Goal: Task Accomplishment & Management: Use online tool/utility

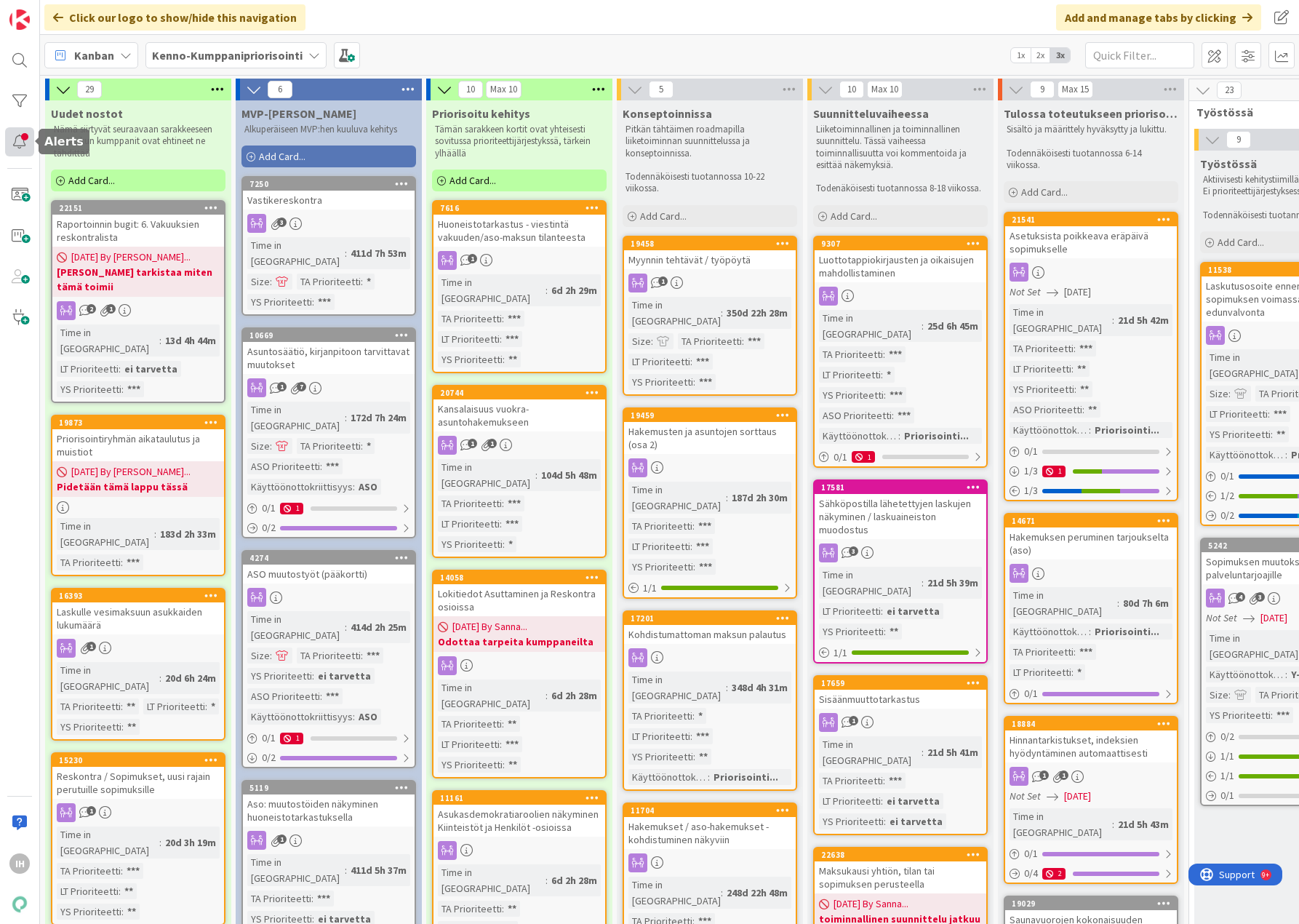
click at [23, 136] on div at bounding box center [20, 141] width 29 height 29
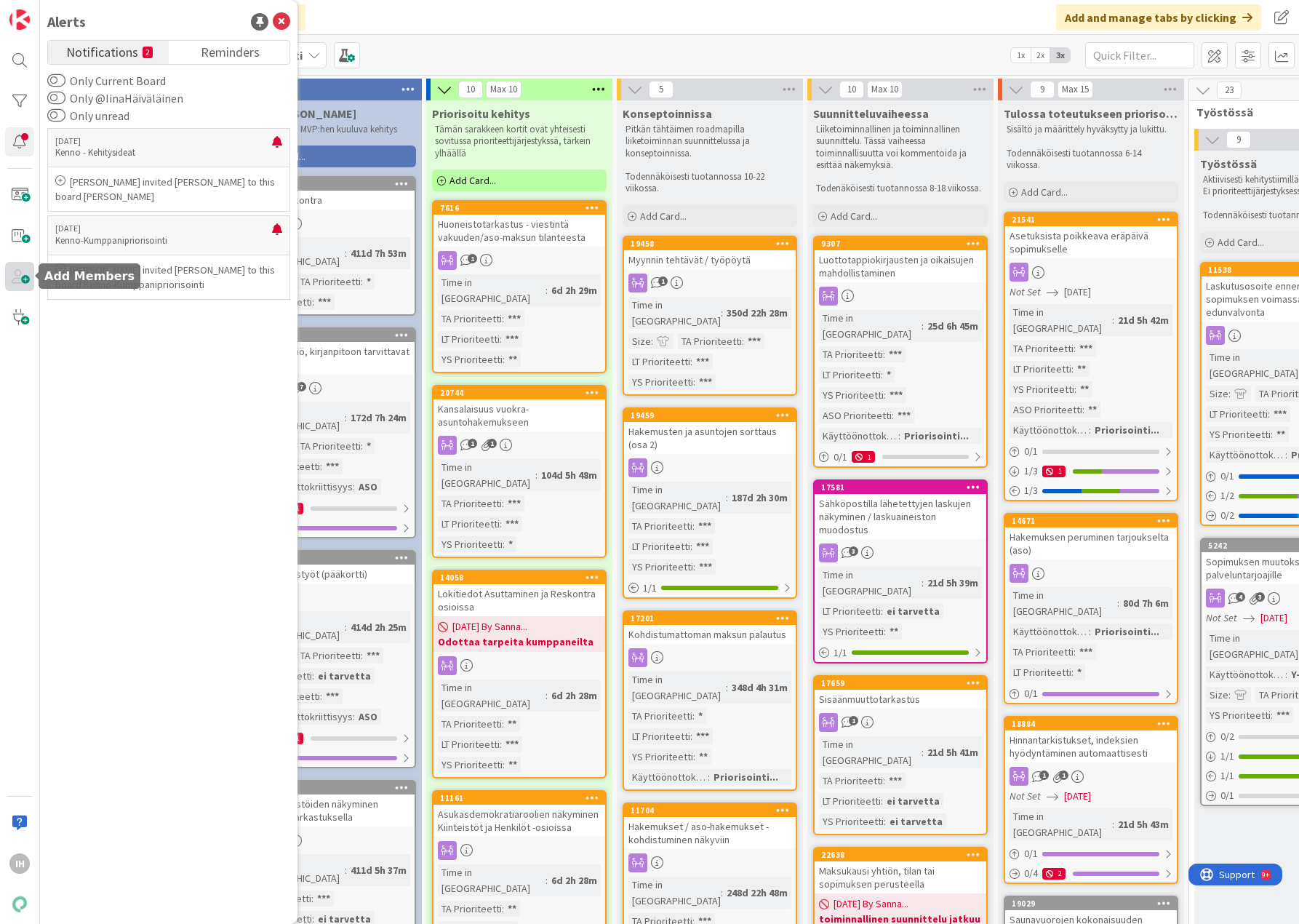
click at [16, 279] on span at bounding box center [20, 276] width 29 height 29
click at [238, 82] on div "Only Current Board Only @IinaHäiväläinen Only unread [DATE] [PERSON_NAME] [PERS…" at bounding box center [169, 492] width 243 height 841
click at [24, 136] on div at bounding box center [20, 141] width 29 height 29
click at [20, 102] on div at bounding box center [20, 101] width 29 height 29
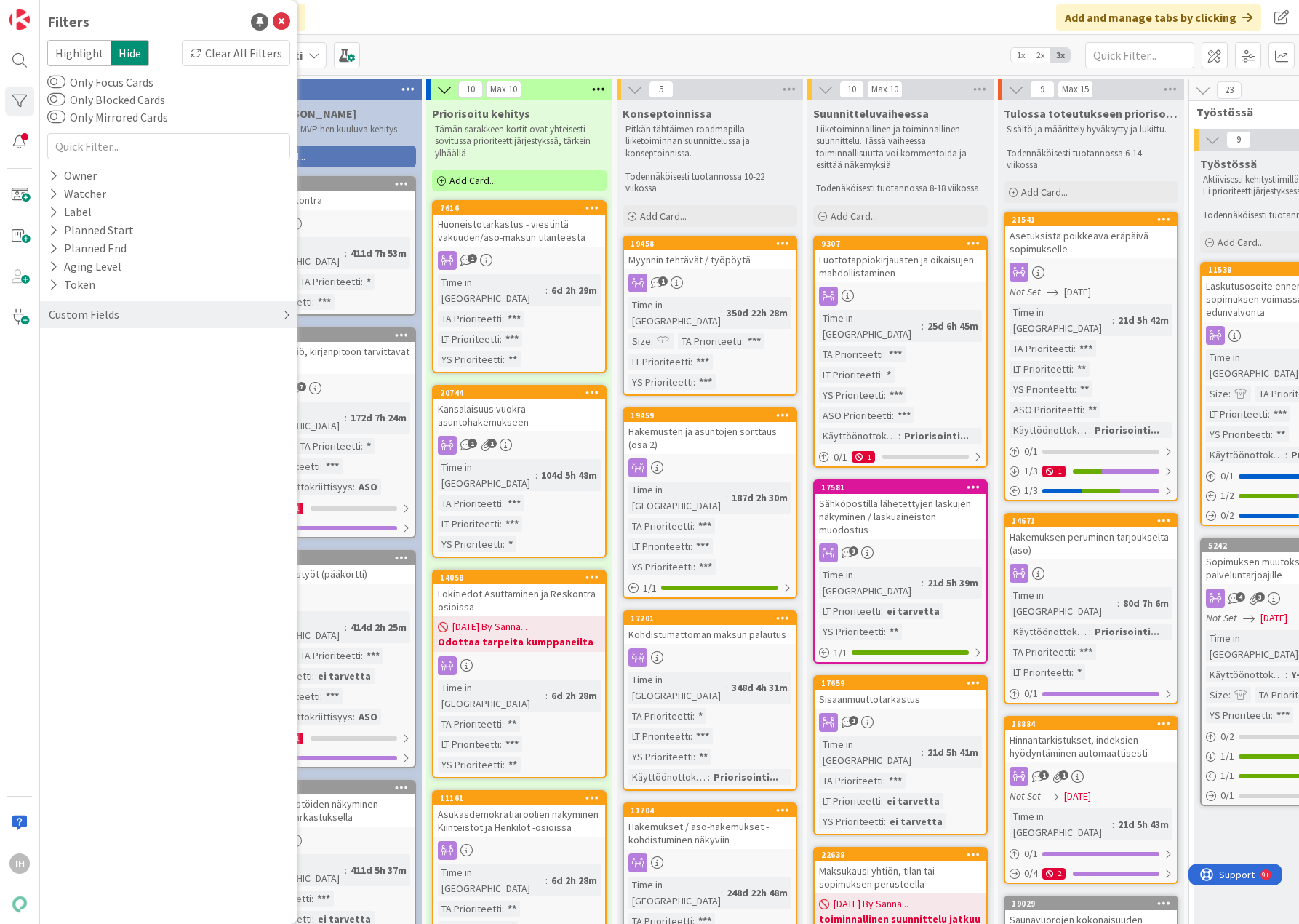
click at [92, 314] on div "Custom Fields" at bounding box center [85, 315] width 74 height 18
click at [54, 435] on icon at bounding box center [53, 435] width 10 height 13
click at [58, 511] on icon at bounding box center [56, 514] width 10 height 10
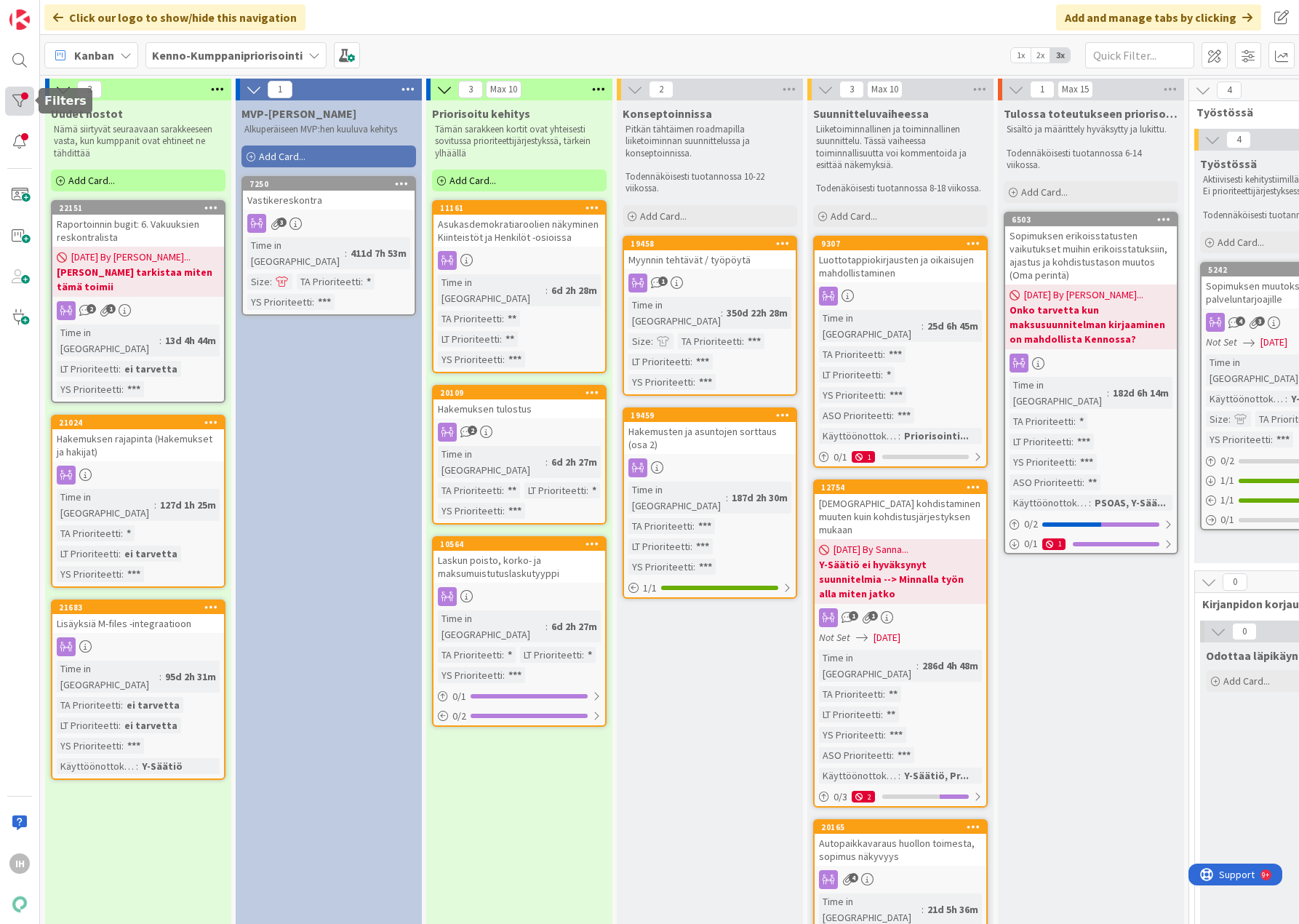
click at [19, 102] on div at bounding box center [20, 101] width 29 height 29
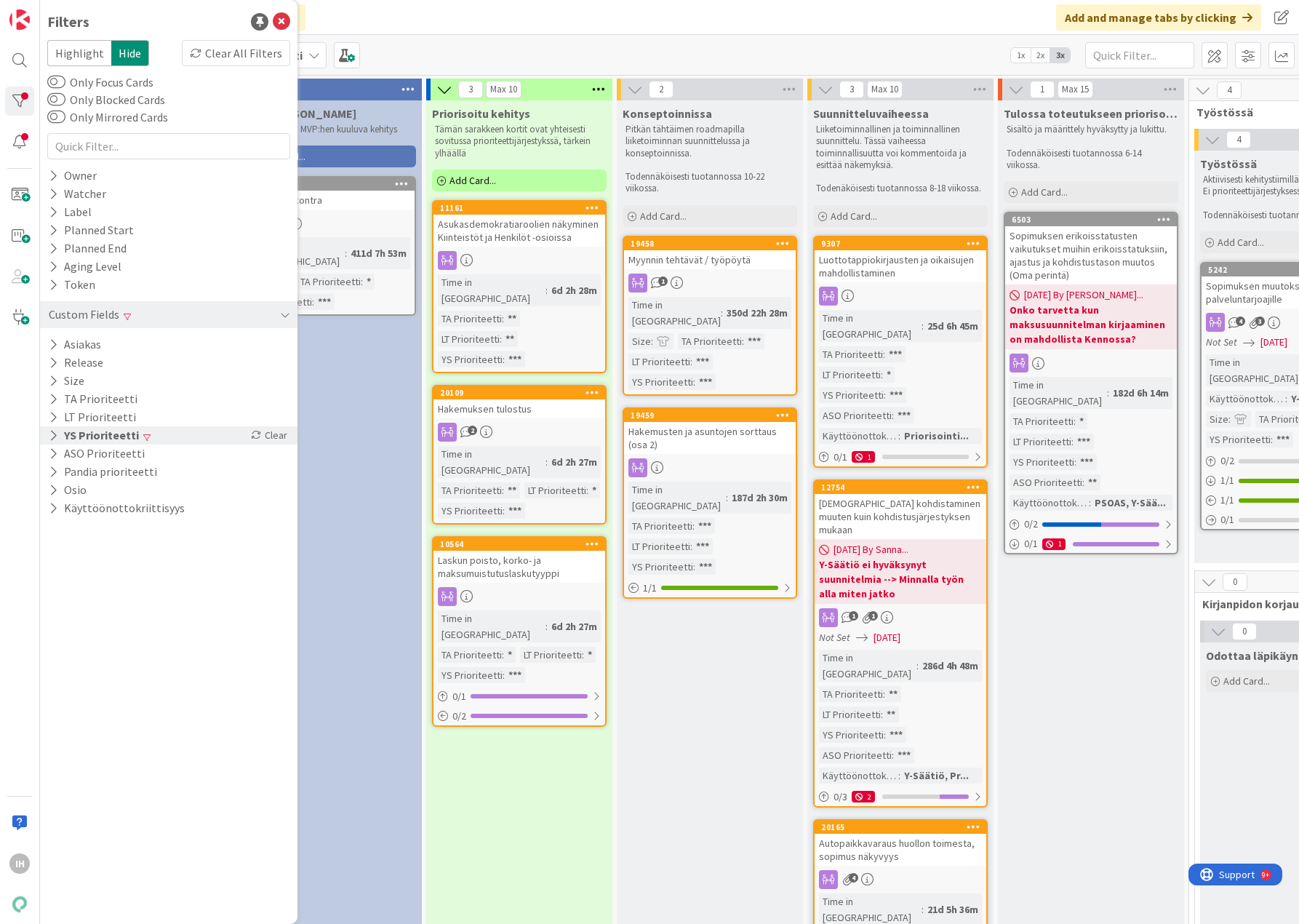
click at [52, 429] on icon at bounding box center [53, 435] width 10 height 13
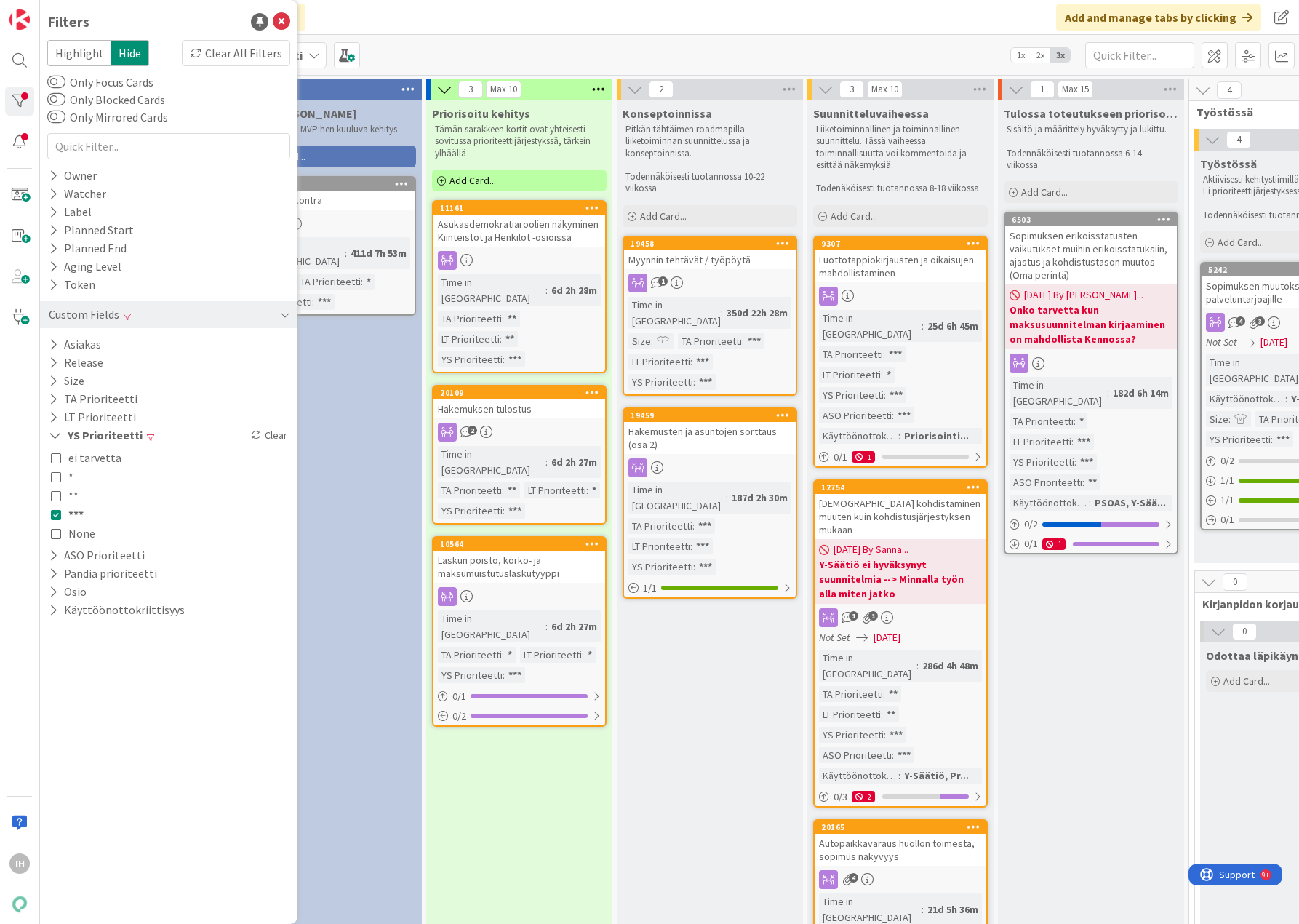
click at [54, 512] on icon at bounding box center [56, 514] width 10 height 10
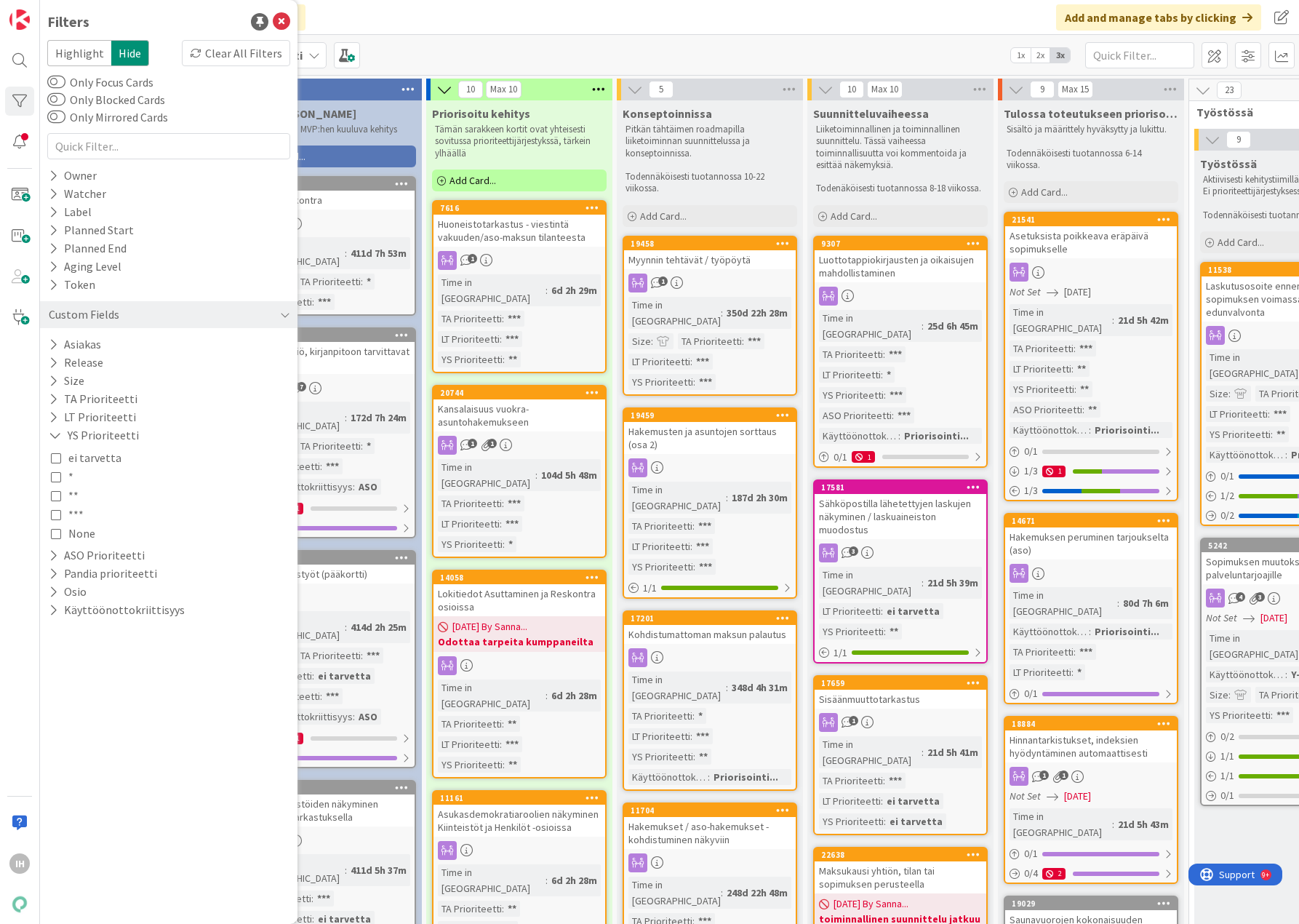
click at [55, 492] on icon at bounding box center [56, 495] width 10 height 10
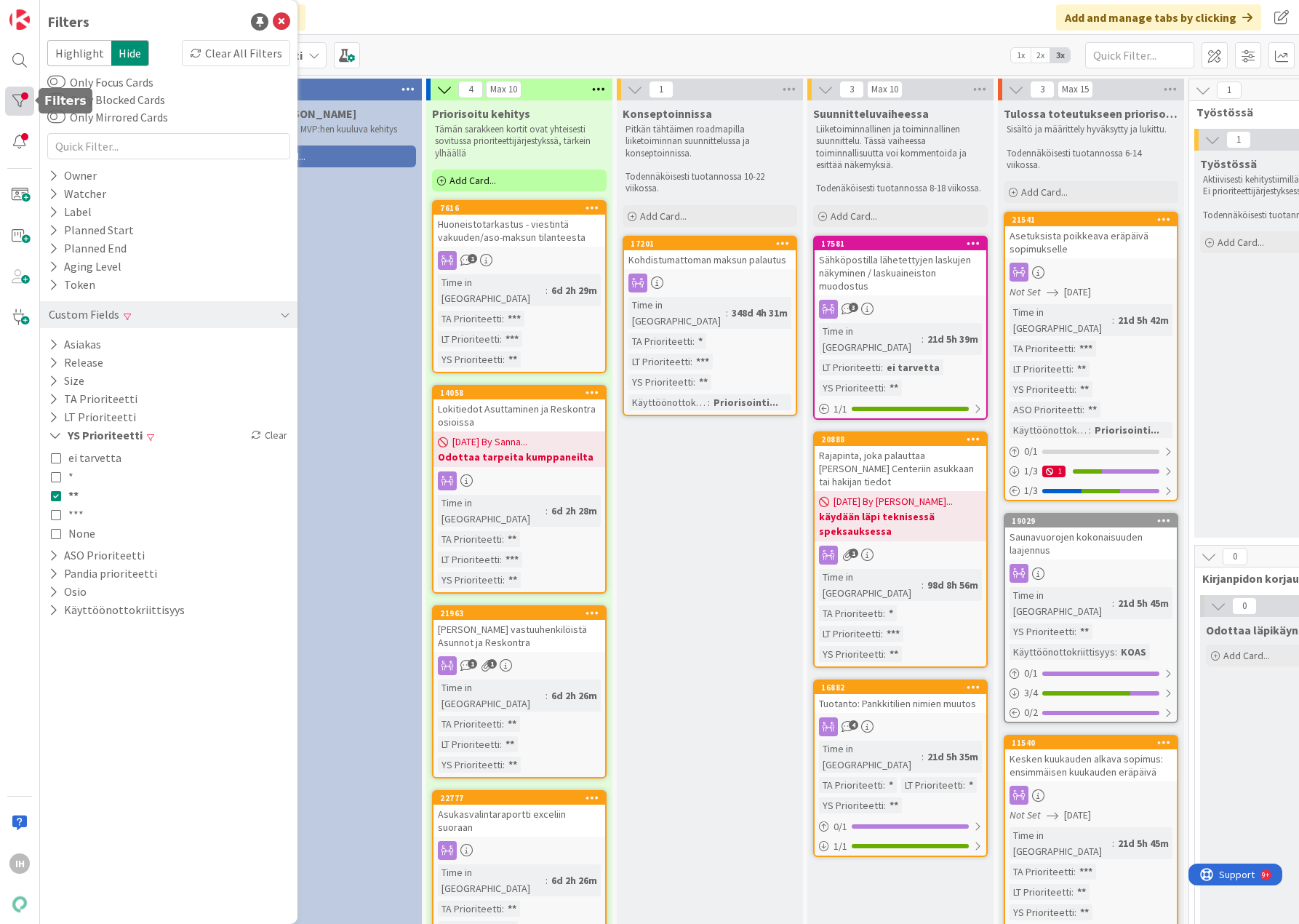
click at [21, 99] on div at bounding box center [20, 101] width 29 height 29
click at [21, 106] on div at bounding box center [20, 101] width 29 height 29
click at [360, 281] on div "MVP-Kehitys Alkuperäiseen MVP:hen kuuluva kehitys Add Card..." at bounding box center [328, 700] width 186 height 1198
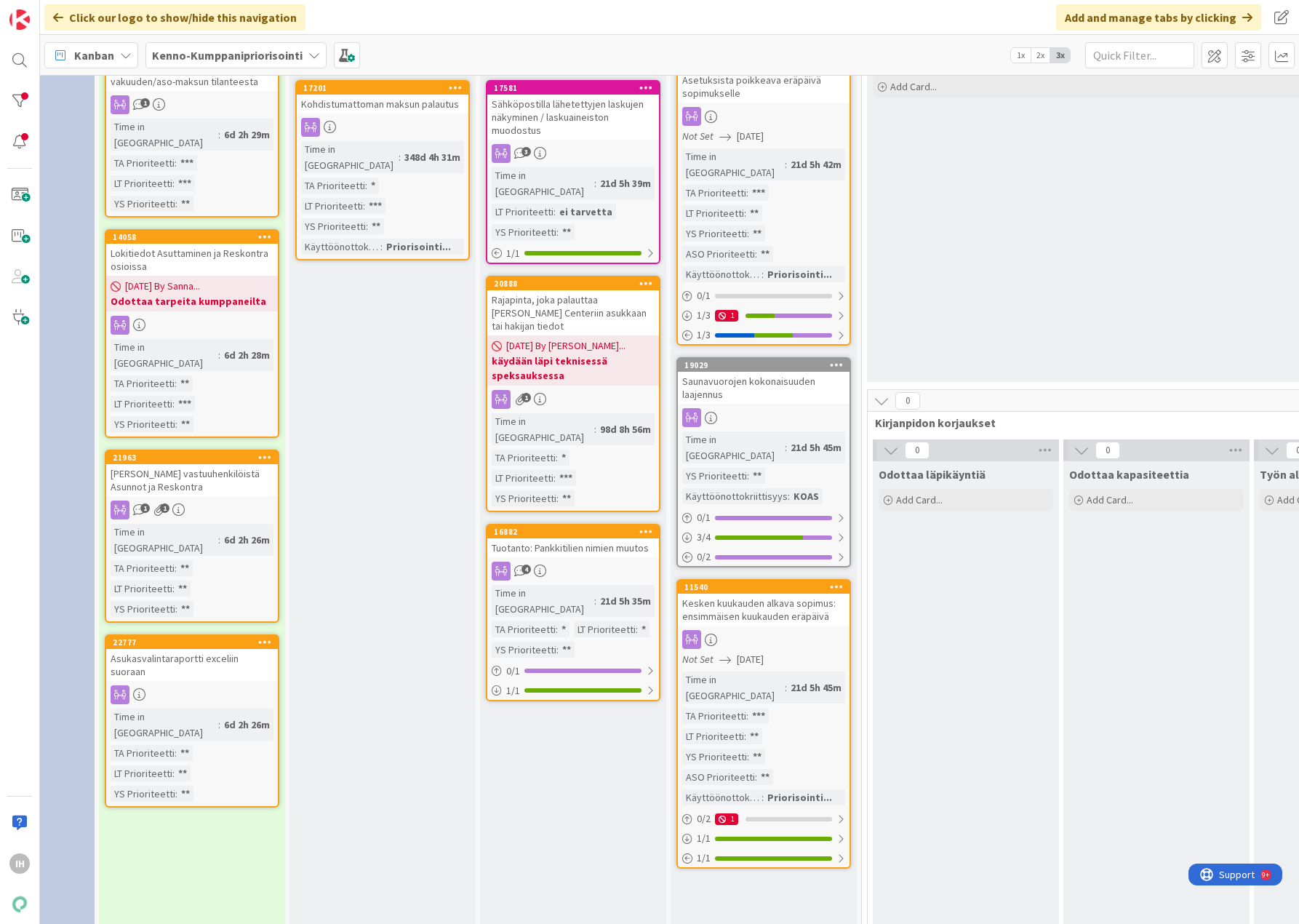
scroll to position [0, 327]
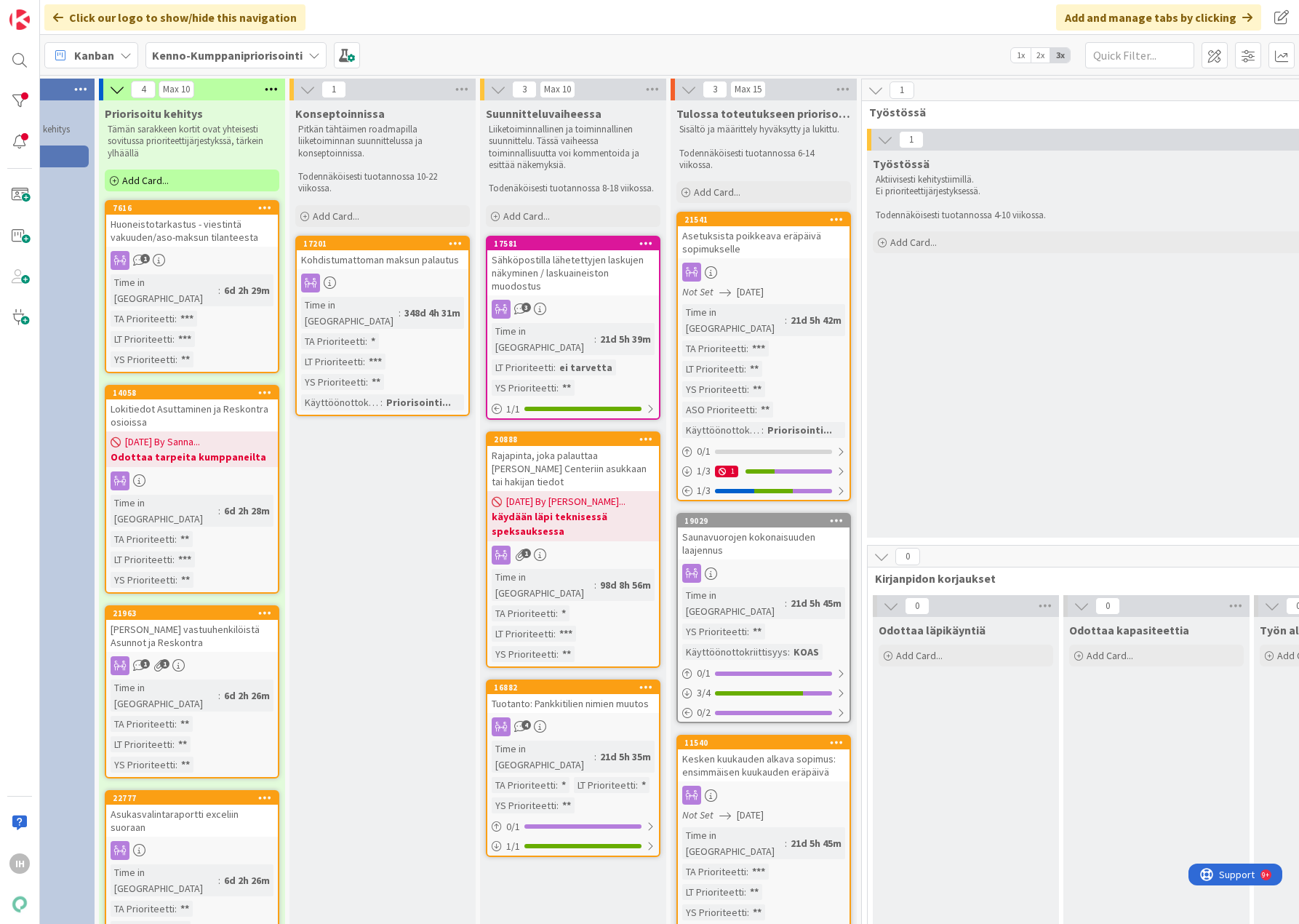
click at [766, 527] on div "Saunavuorojen kokonaisuuden laajennus" at bounding box center [764, 543] width 172 height 32
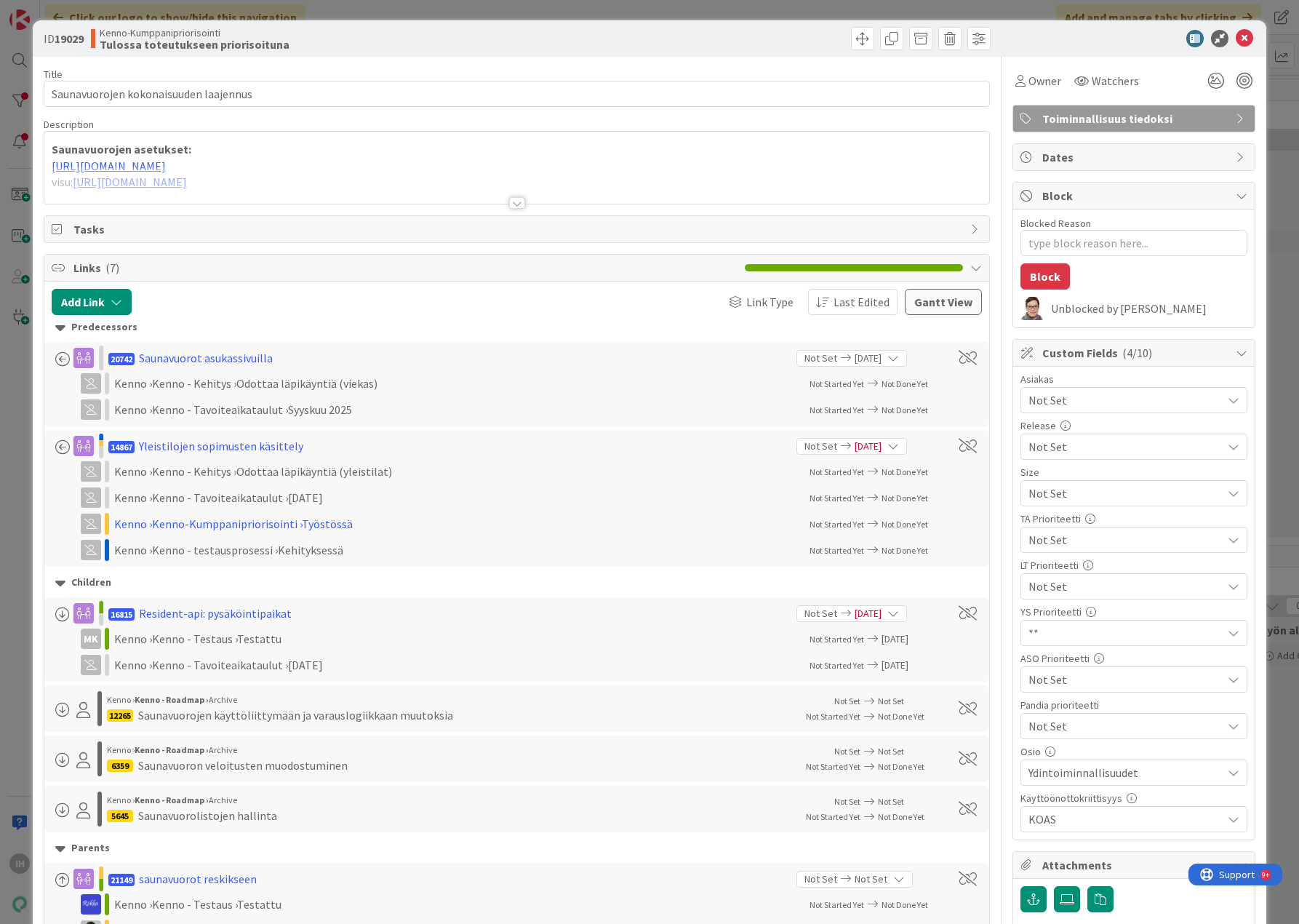
type textarea "x"
click at [511, 203] on div at bounding box center [517, 202] width 16 height 12
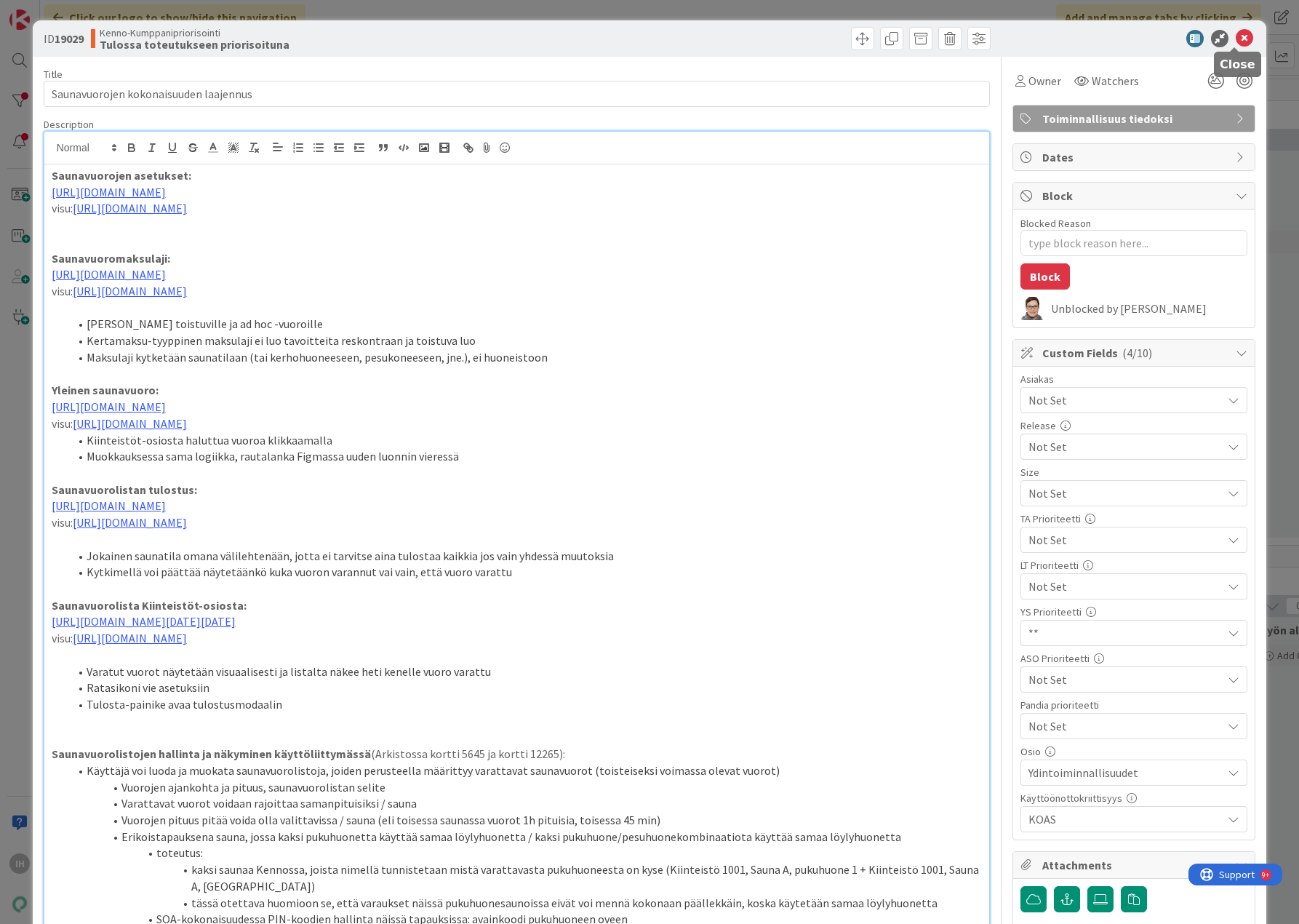
drag, startPoint x: 1234, startPoint y: 32, endPoint x: 658, endPoint y: 122, distance: 583.0
click at [1236, 37] on icon at bounding box center [1244, 38] width 17 height 17
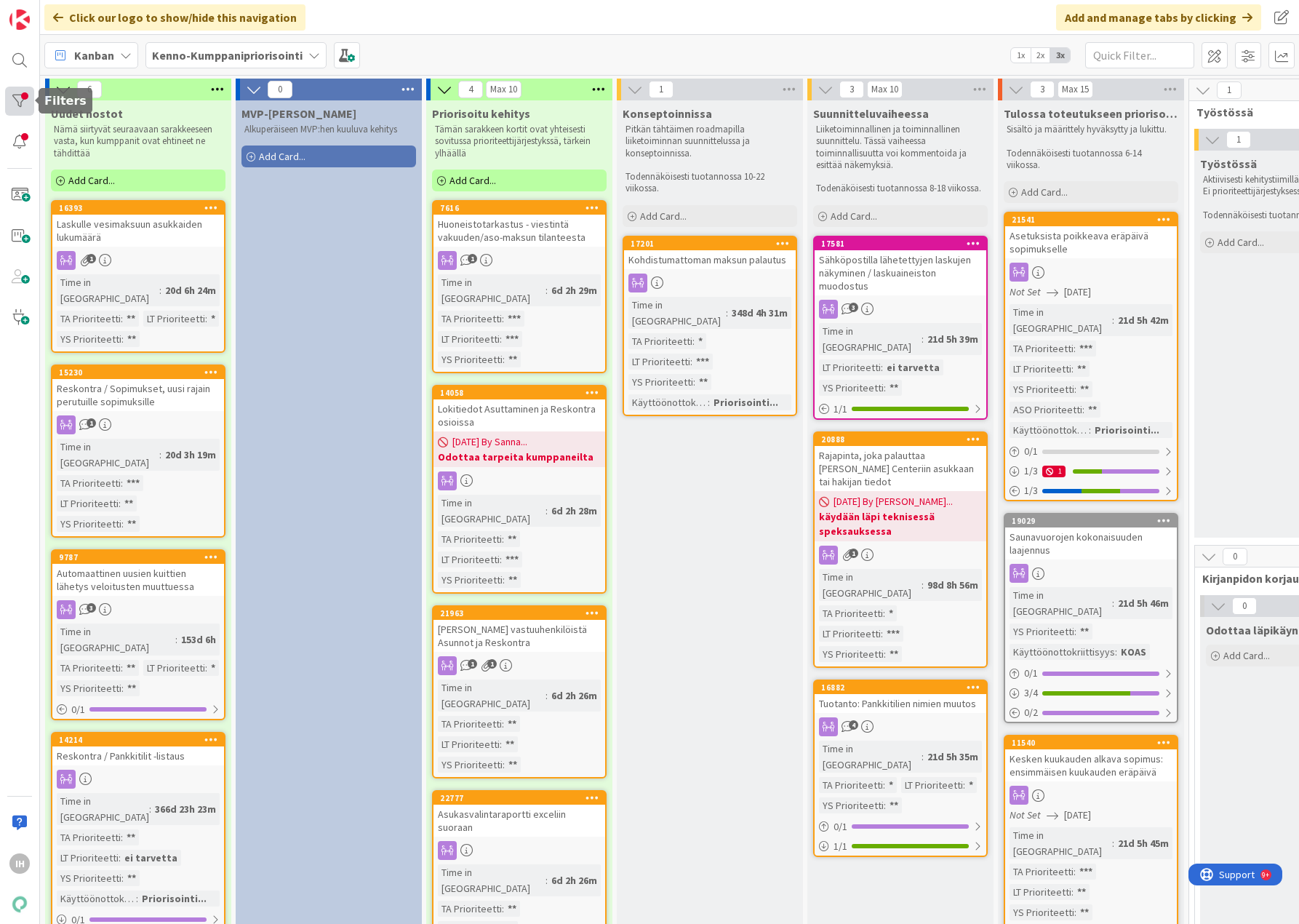
click at [16, 95] on div at bounding box center [20, 101] width 29 height 29
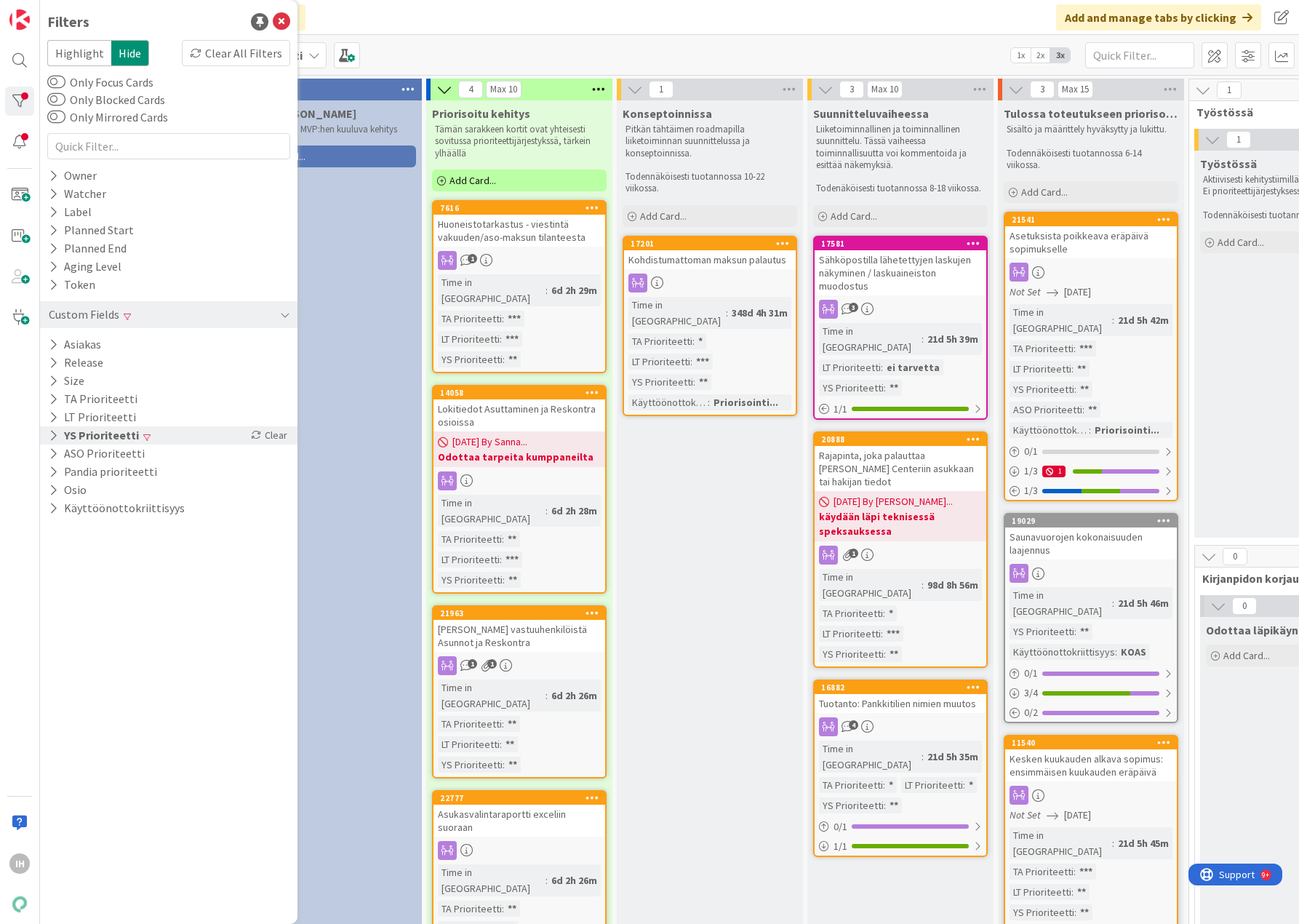
click at [61, 430] on button "YS Prioriteetti" at bounding box center [94, 435] width 93 height 18
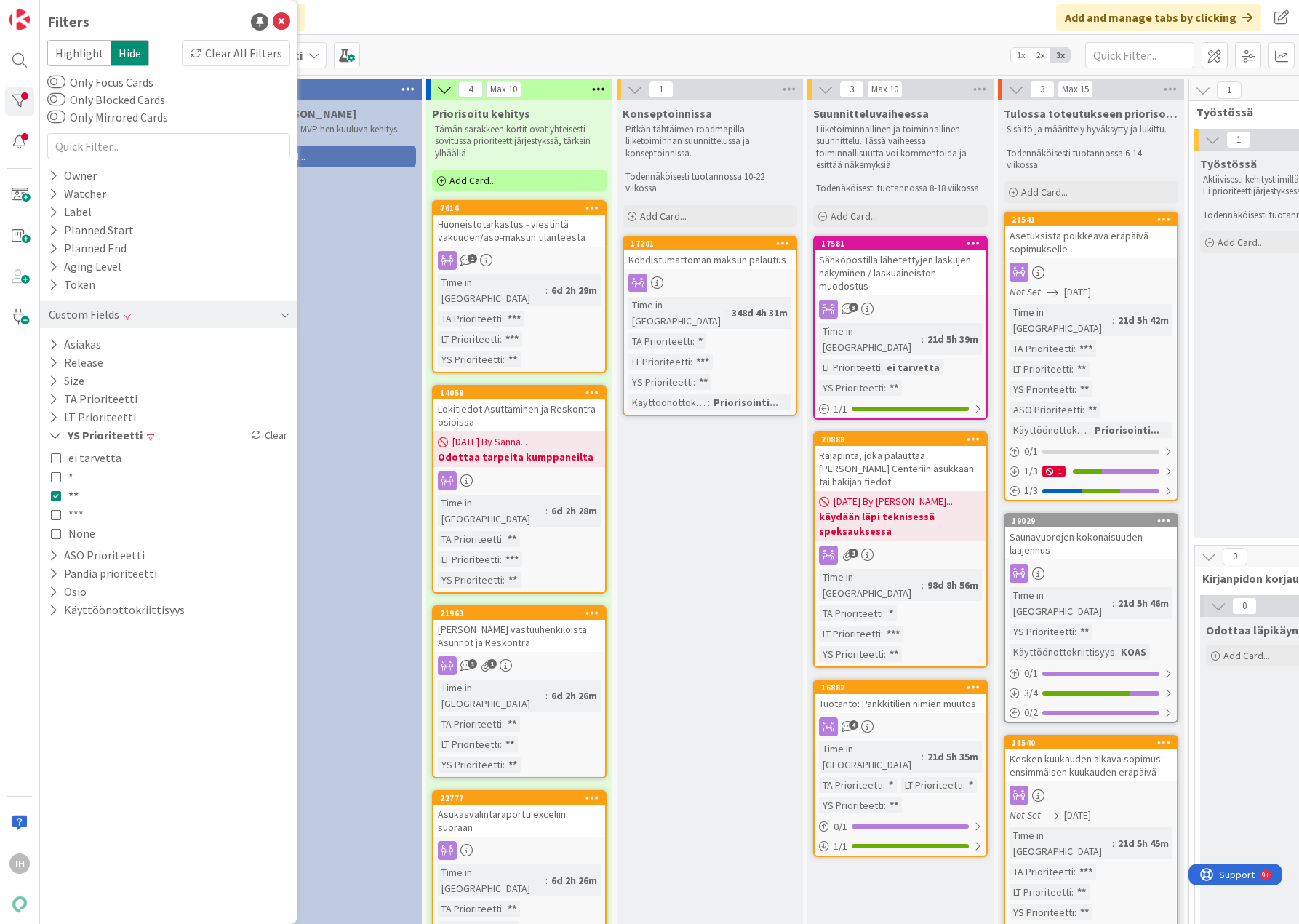
click at [58, 498] on icon at bounding box center [56, 495] width 10 height 10
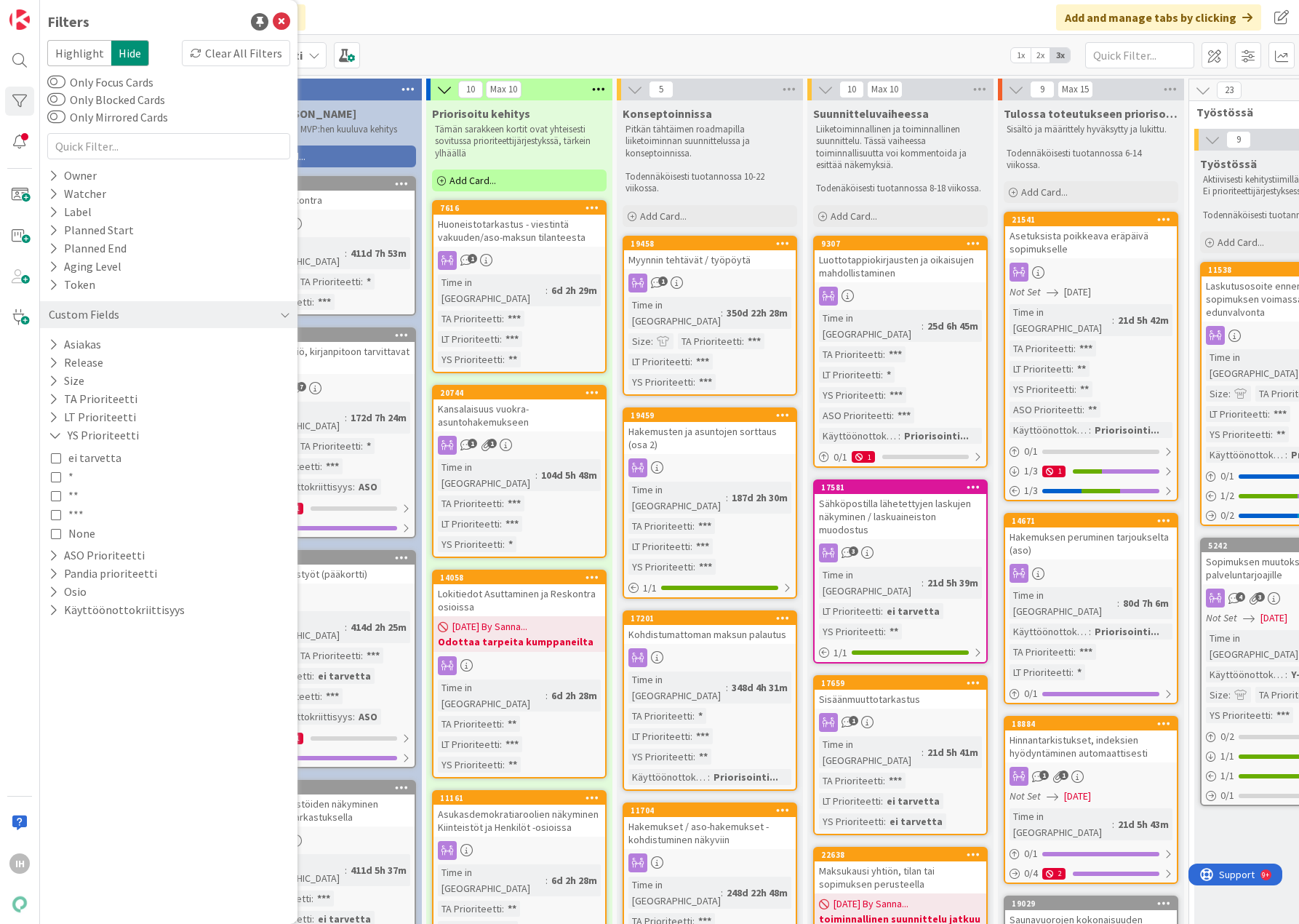
click at [55, 512] on icon at bounding box center [56, 514] width 10 height 10
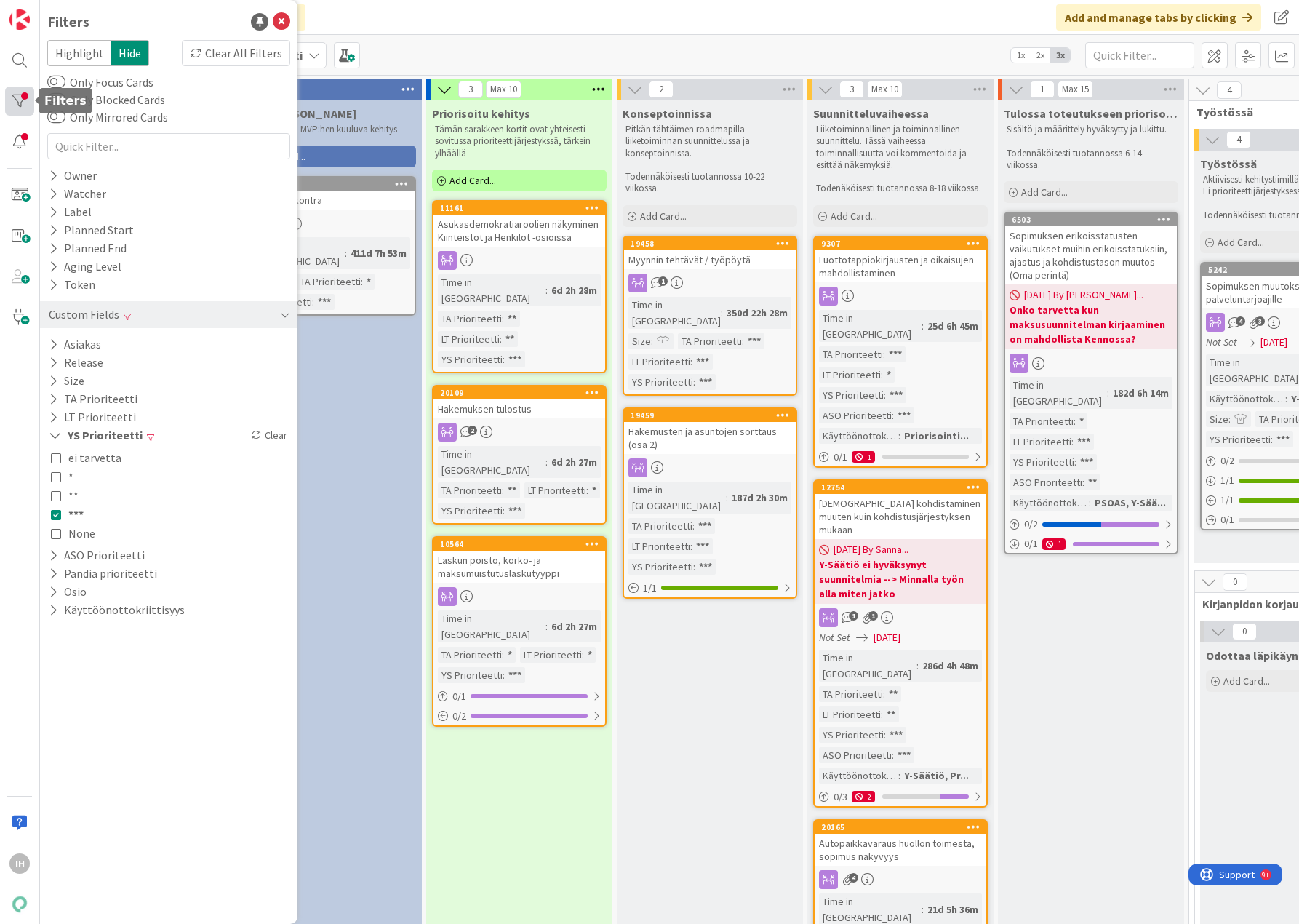
click at [19, 113] on div at bounding box center [20, 101] width 29 height 29
click at [17, 97] on div at bounding box center [20, 101] width 29 height 29
click at [281, 20] on icon at bounding box center [281, 22] width 17 height 17
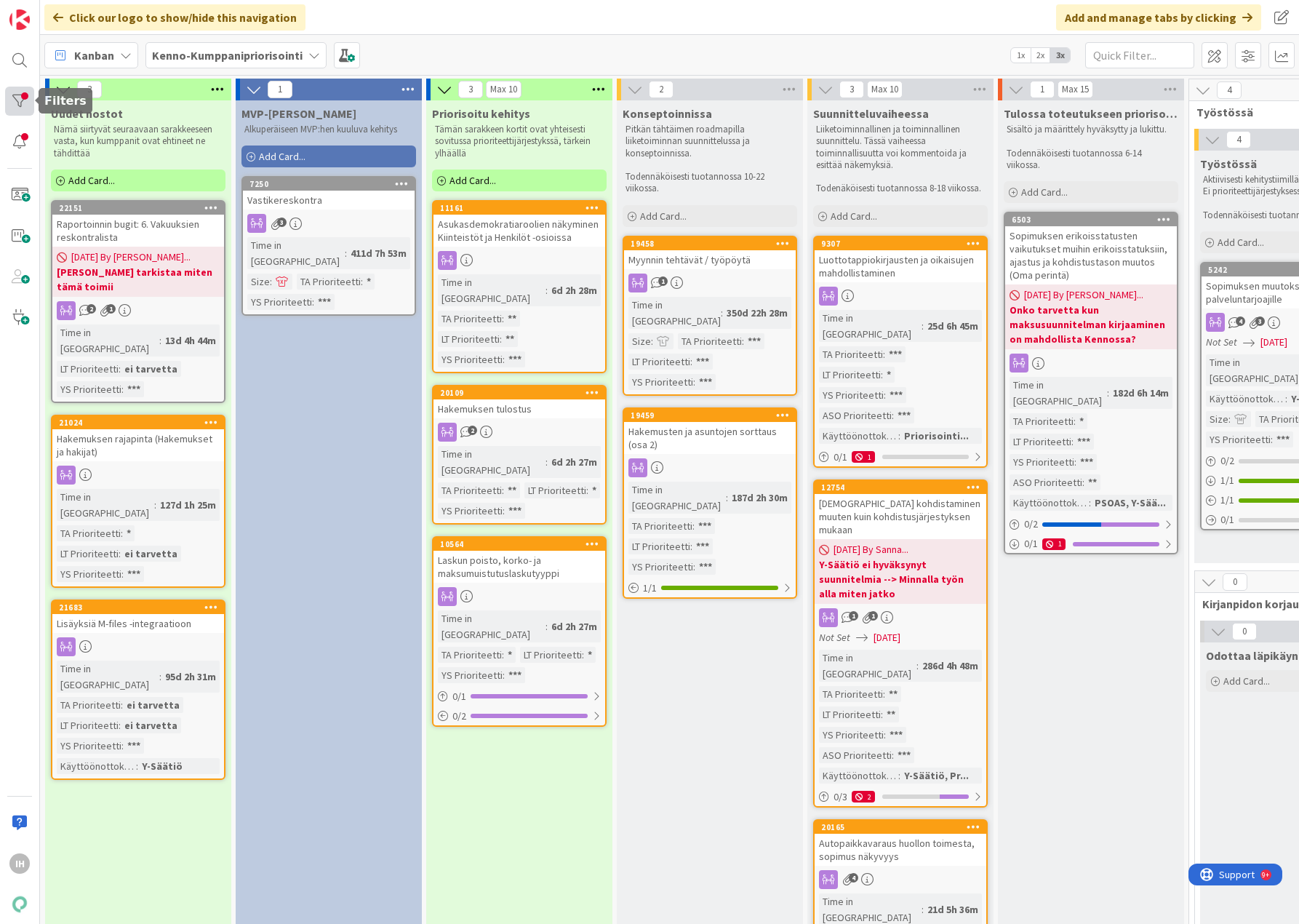
click at [27, 94] on div at bounding box center [20, 101] width 29 height 29
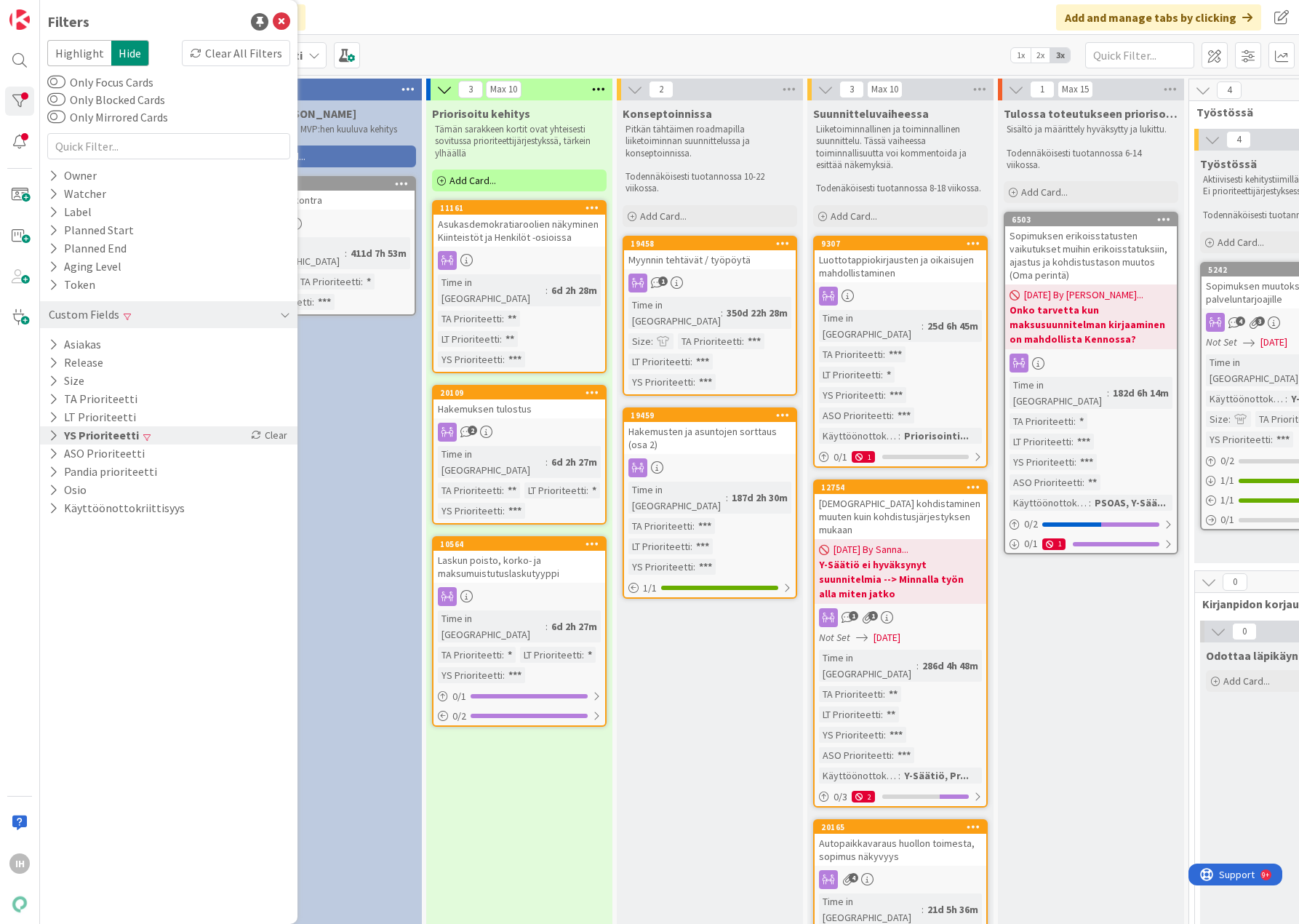
click at [100, 434] on button "YS Prioriteetti" at bounding box center [94, 435] width 93 height 18
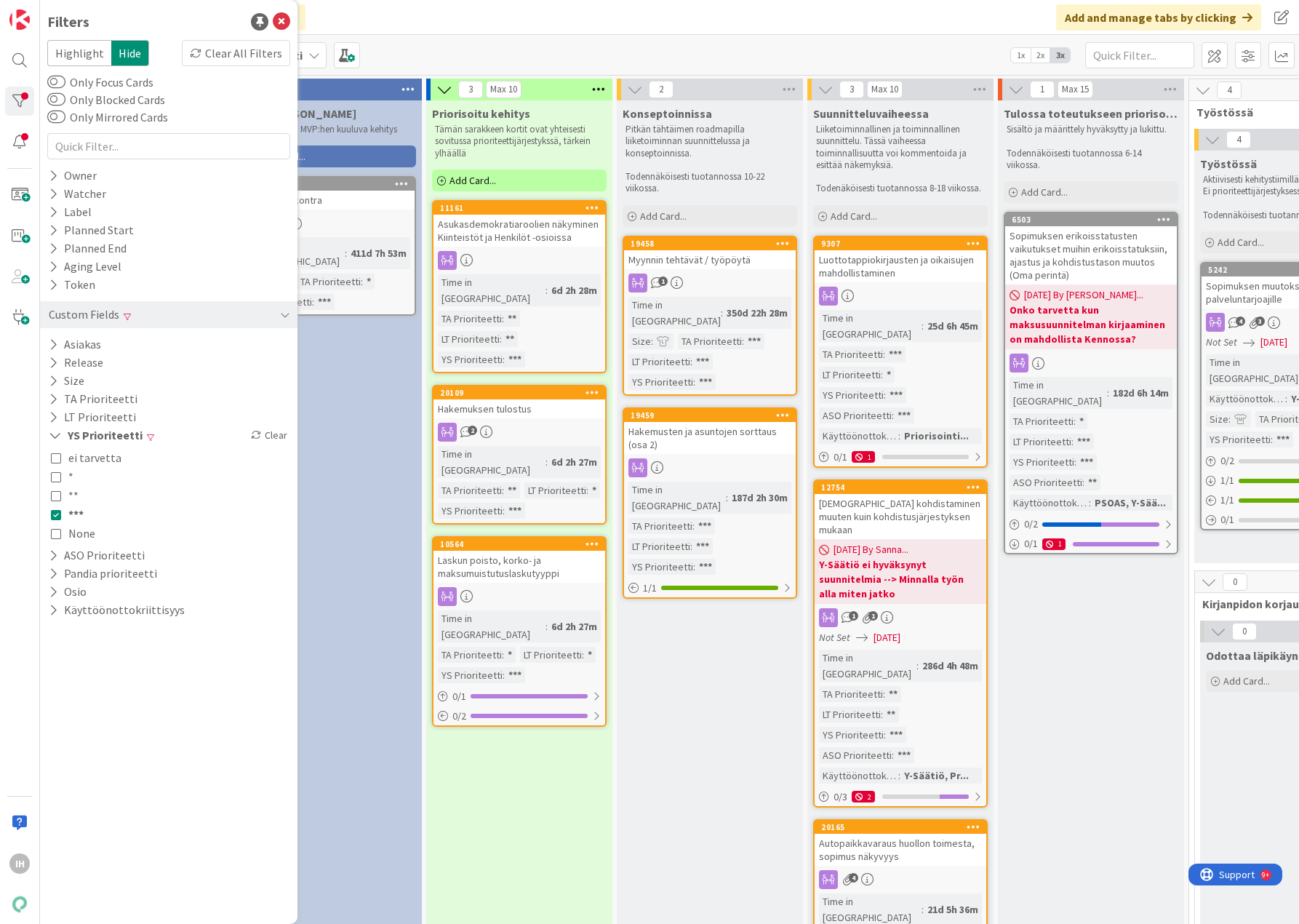
click at [57, 516] on icon at bounding box center [56, 514] width 10 height 10
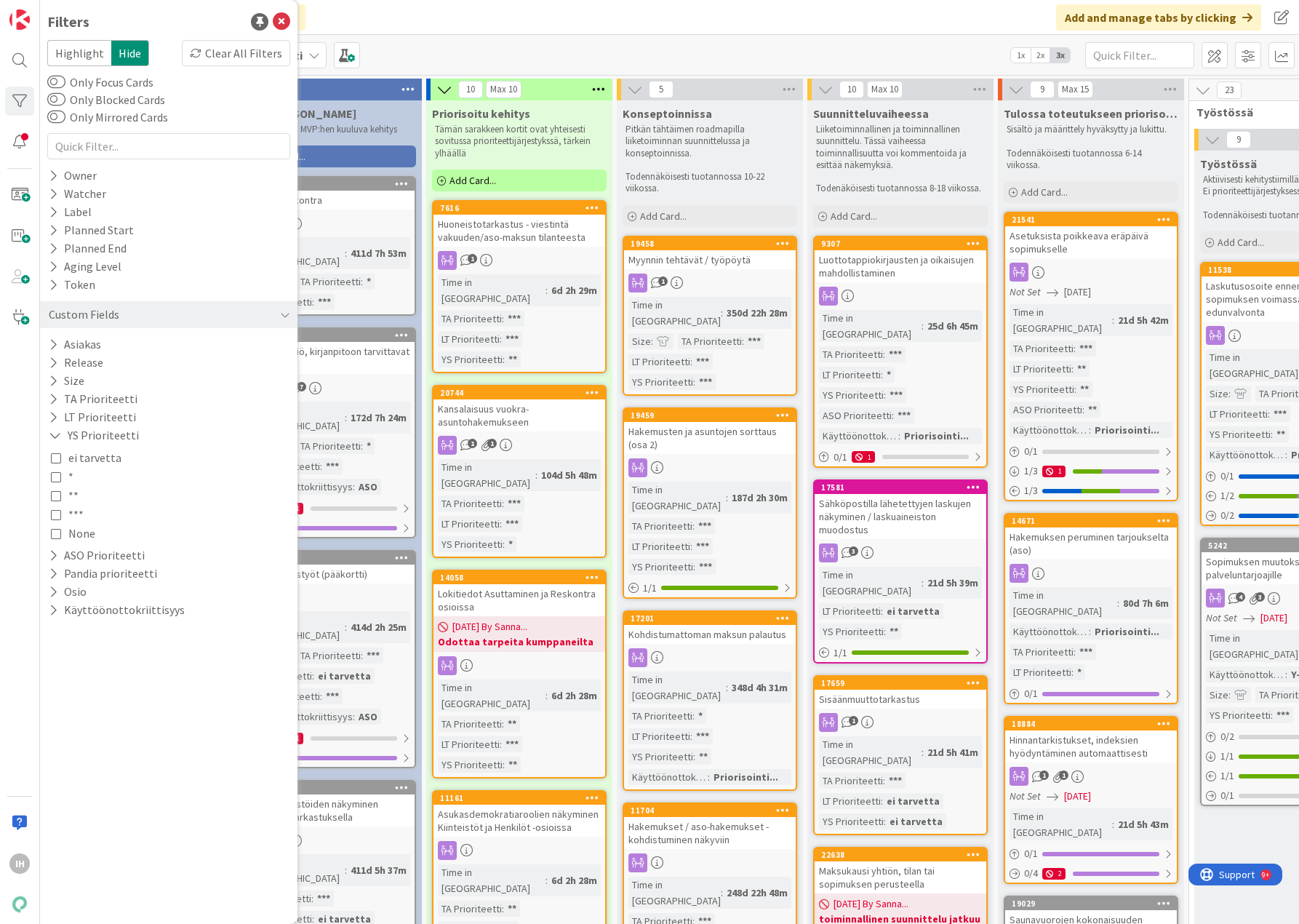
click at [55, 498] on icon at bounding box center [56, 495] width 10 height 10
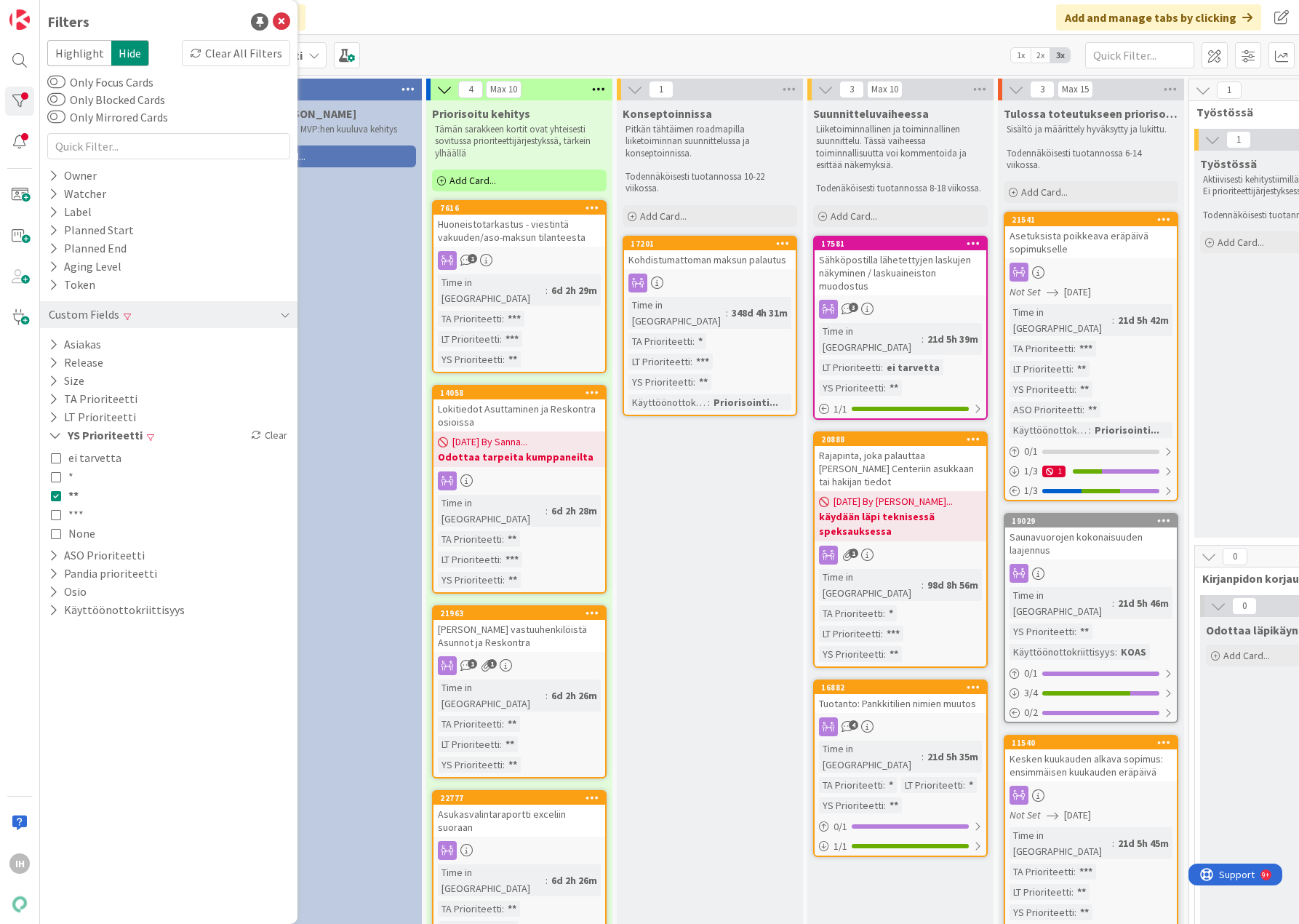
click at [57, 496] on icon at bounding box center [56, 495] width 10 height 10
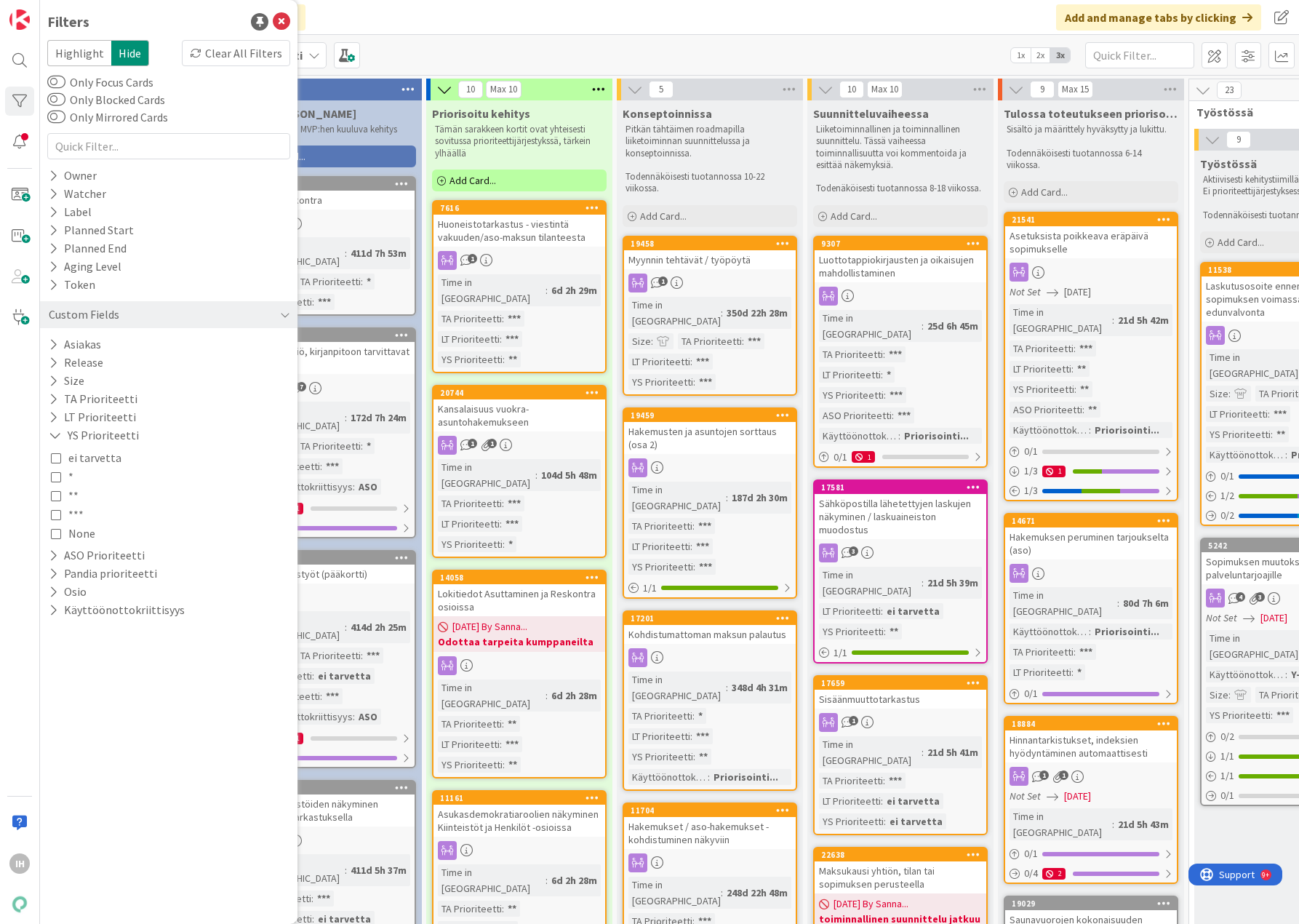
click at [58, 476] on icon at bounding box center [56, 476] width 10 height 10
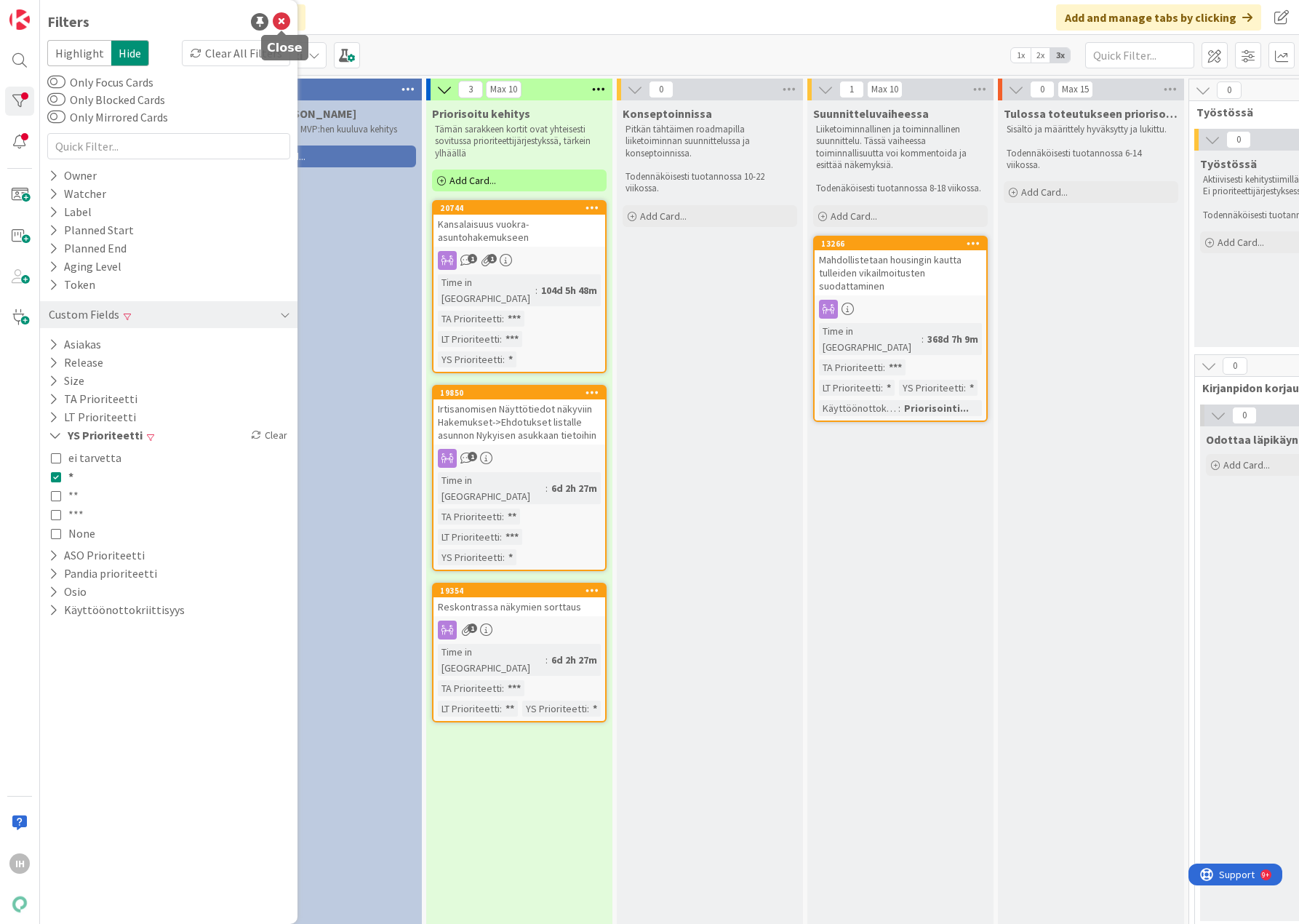
click at [275, 24] on icon at bounding box center [281, 22] width 17 height 17
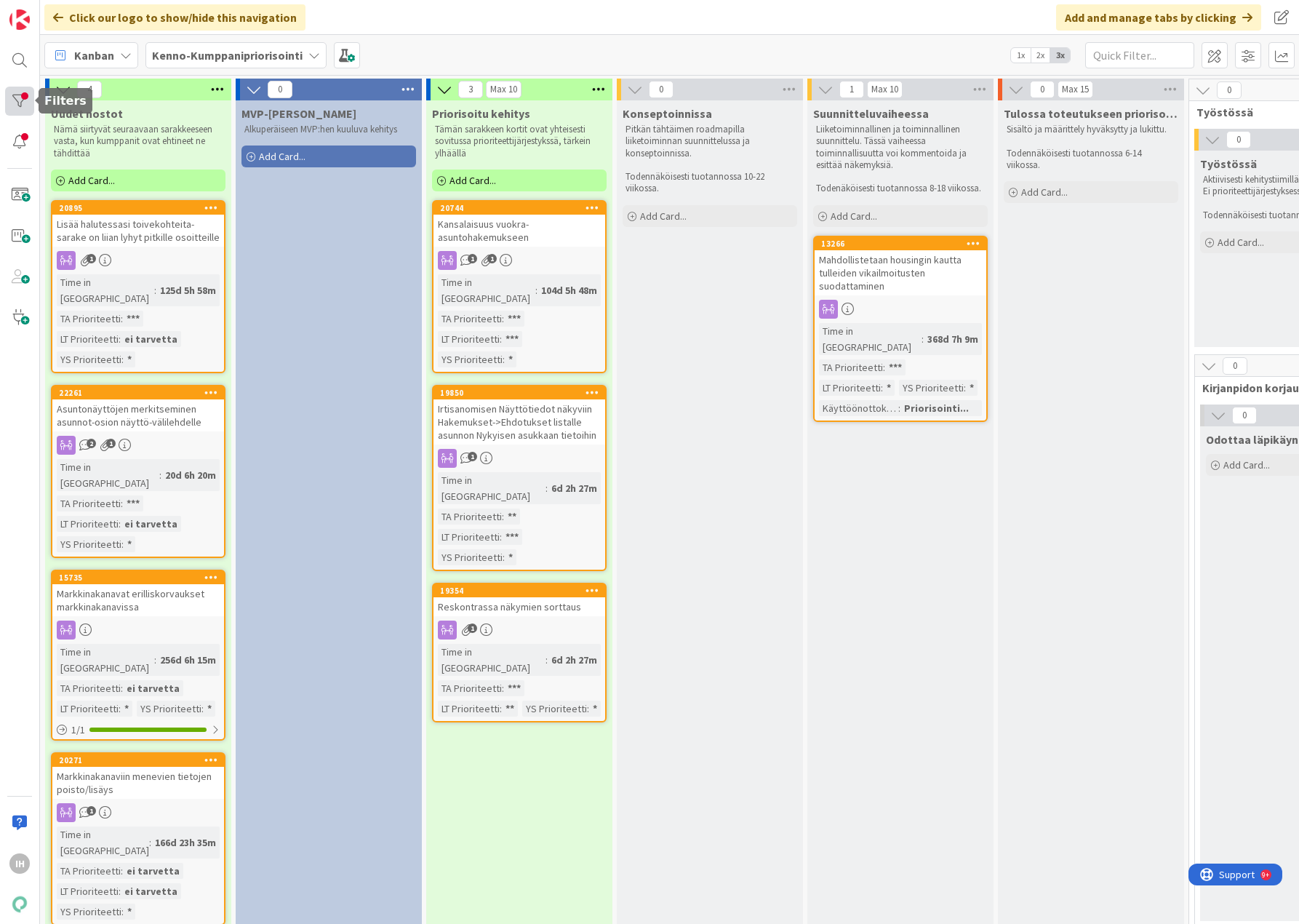
click at [32, 97] on div at bounding box center [20, 101] width 29 height 29
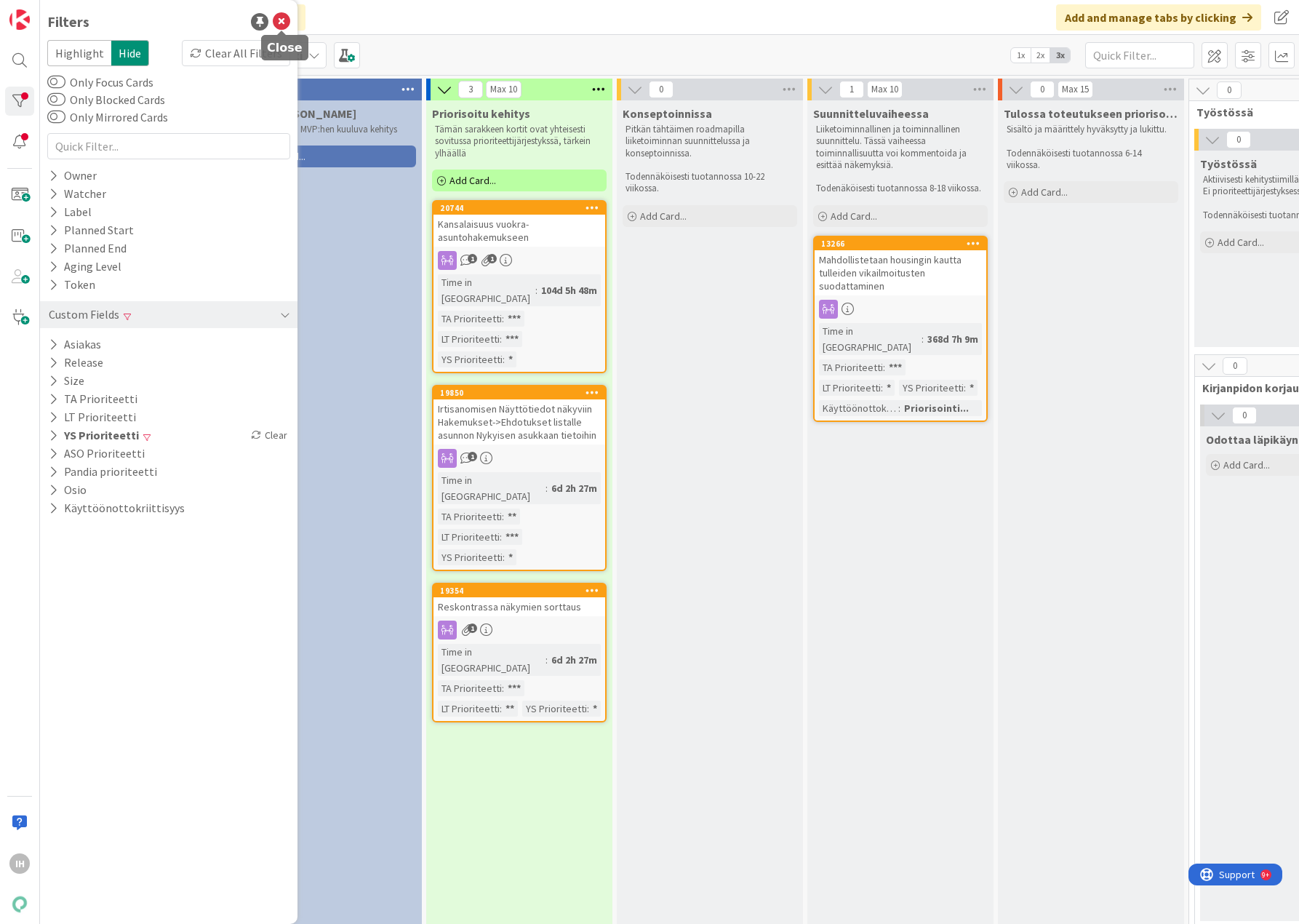
drag, startPoint x: 283, startPoint y: 23, endPoint x: 268, endPoint y: 58, distance: 38.1
click at [283, 24] on icon at bounding box center [281, 22] width 17 height 17
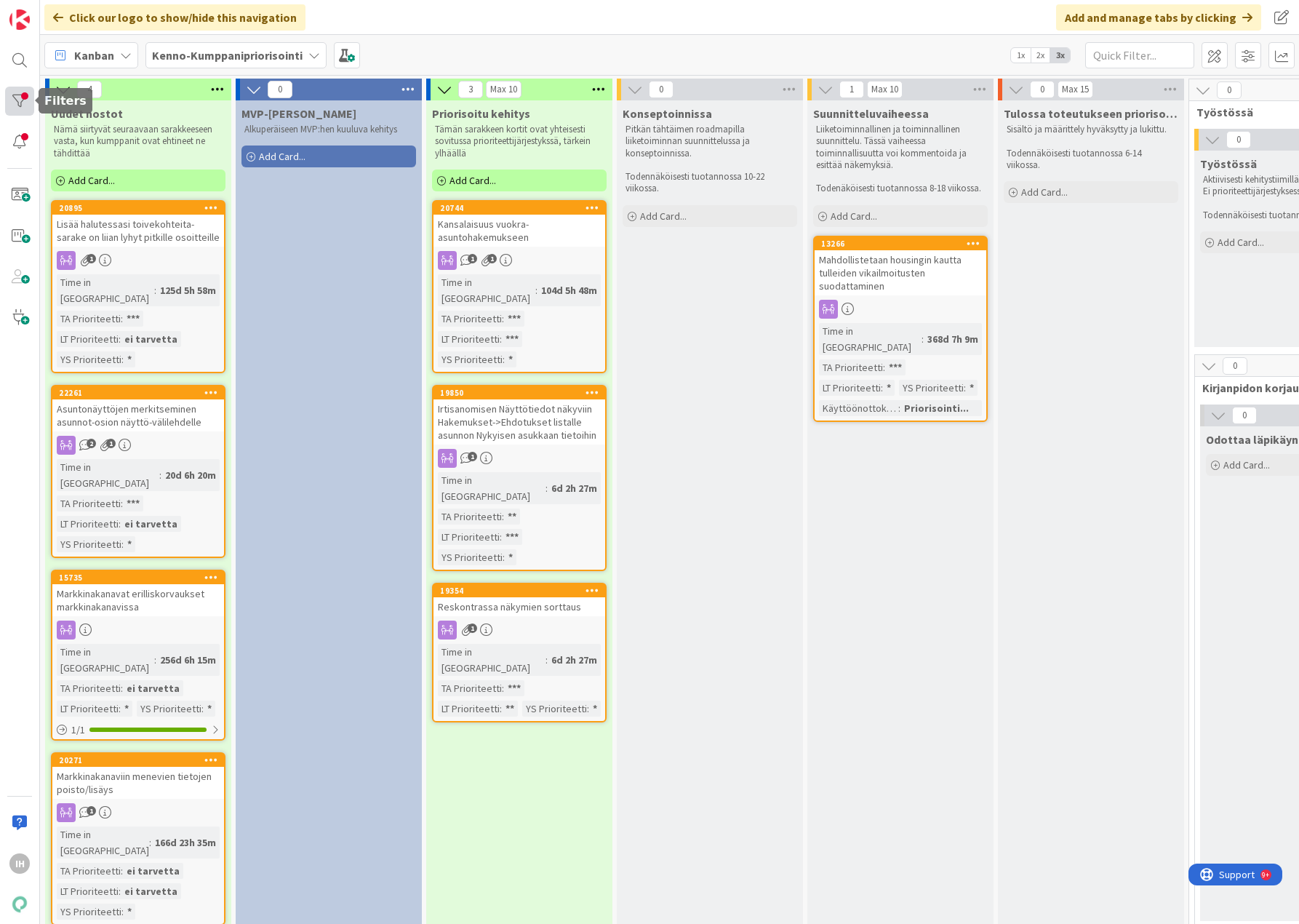
click at [20, 97] on div at bounding box center [20, 101] width 29 height 29
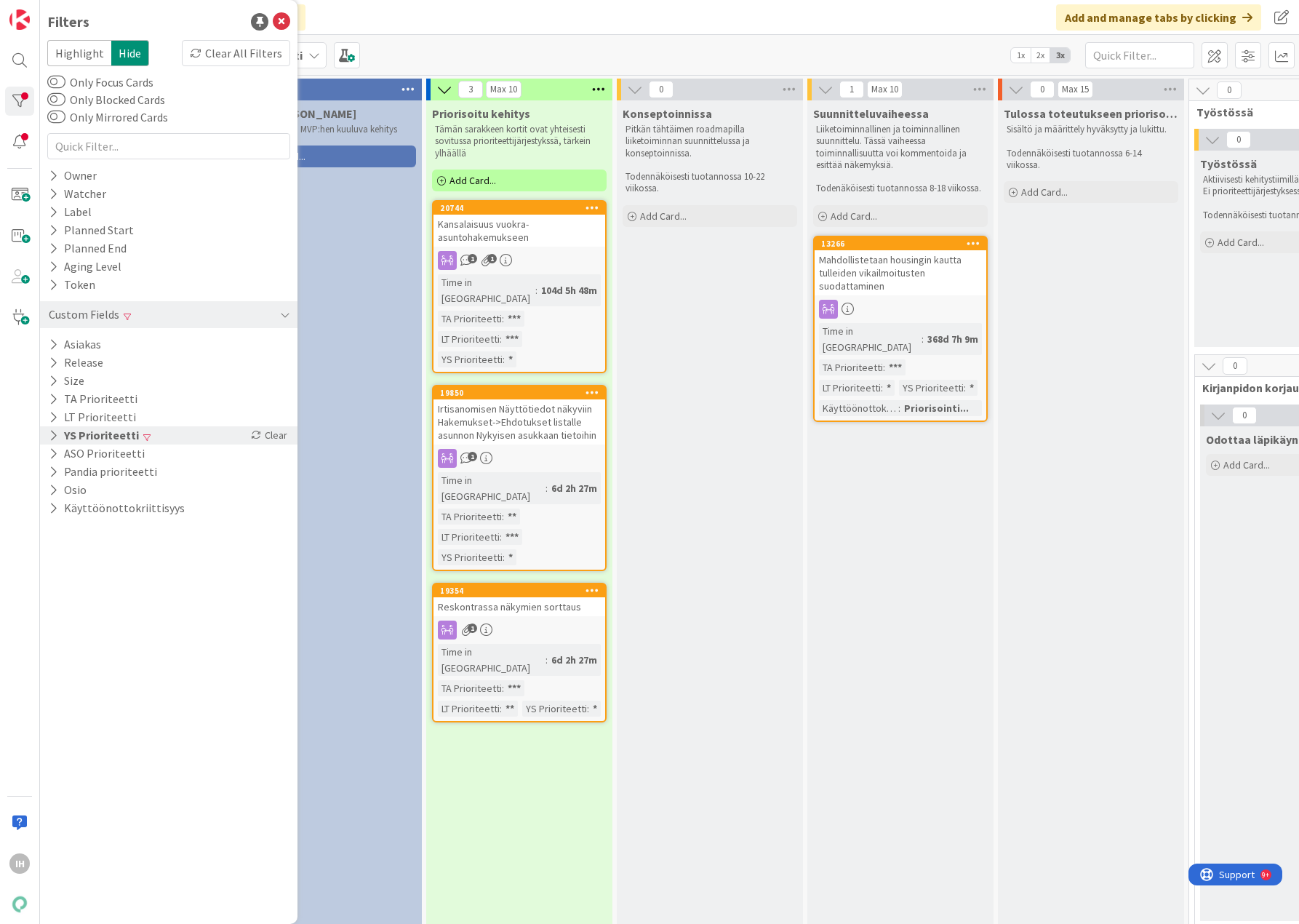
click at [56, 426] on button "YS Prioriteetti" at bounding box center [94, 435] width 93 height 18
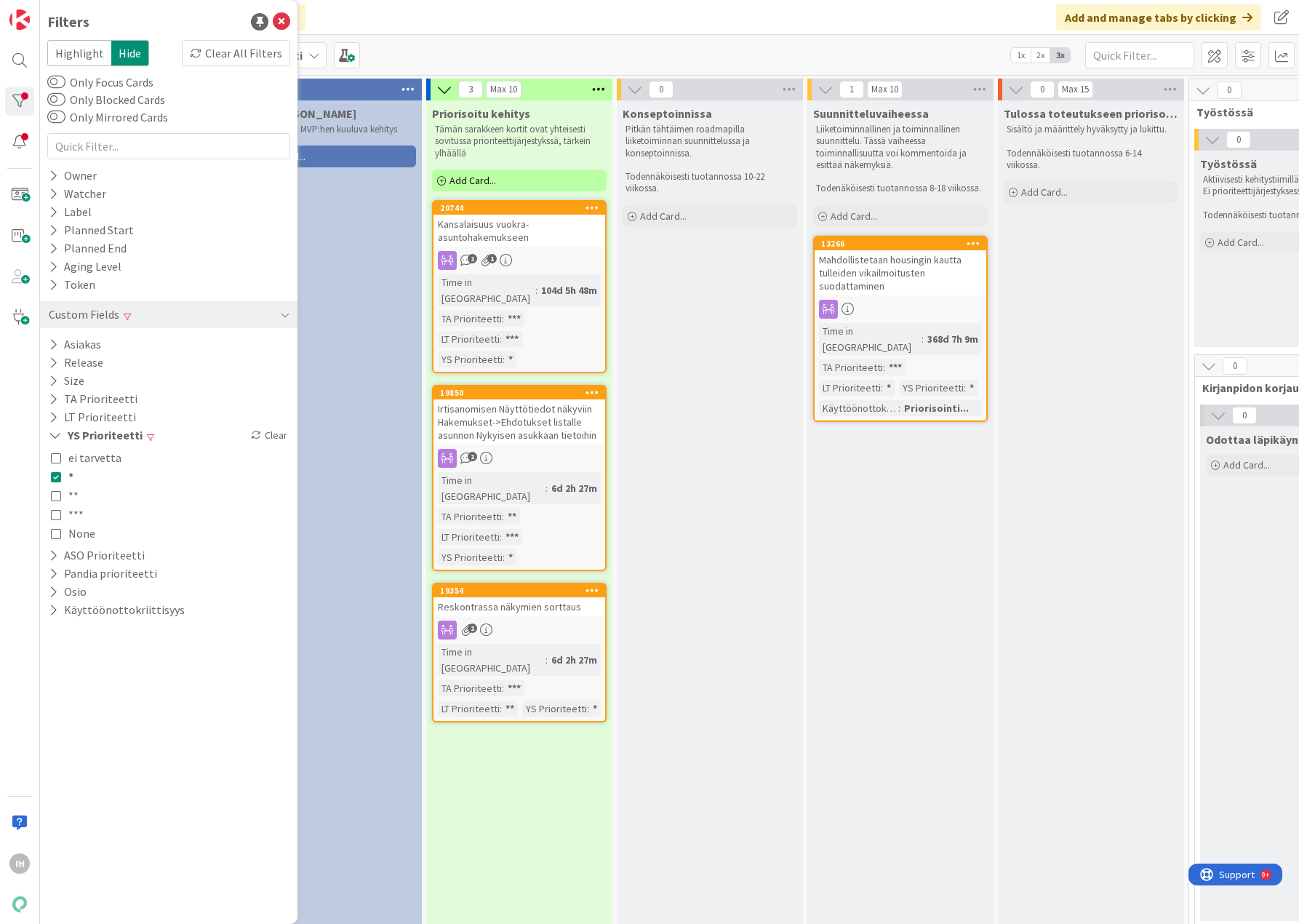
click at [57, 484] on button "*" at bounding box center [62, 476] width 22 height 19
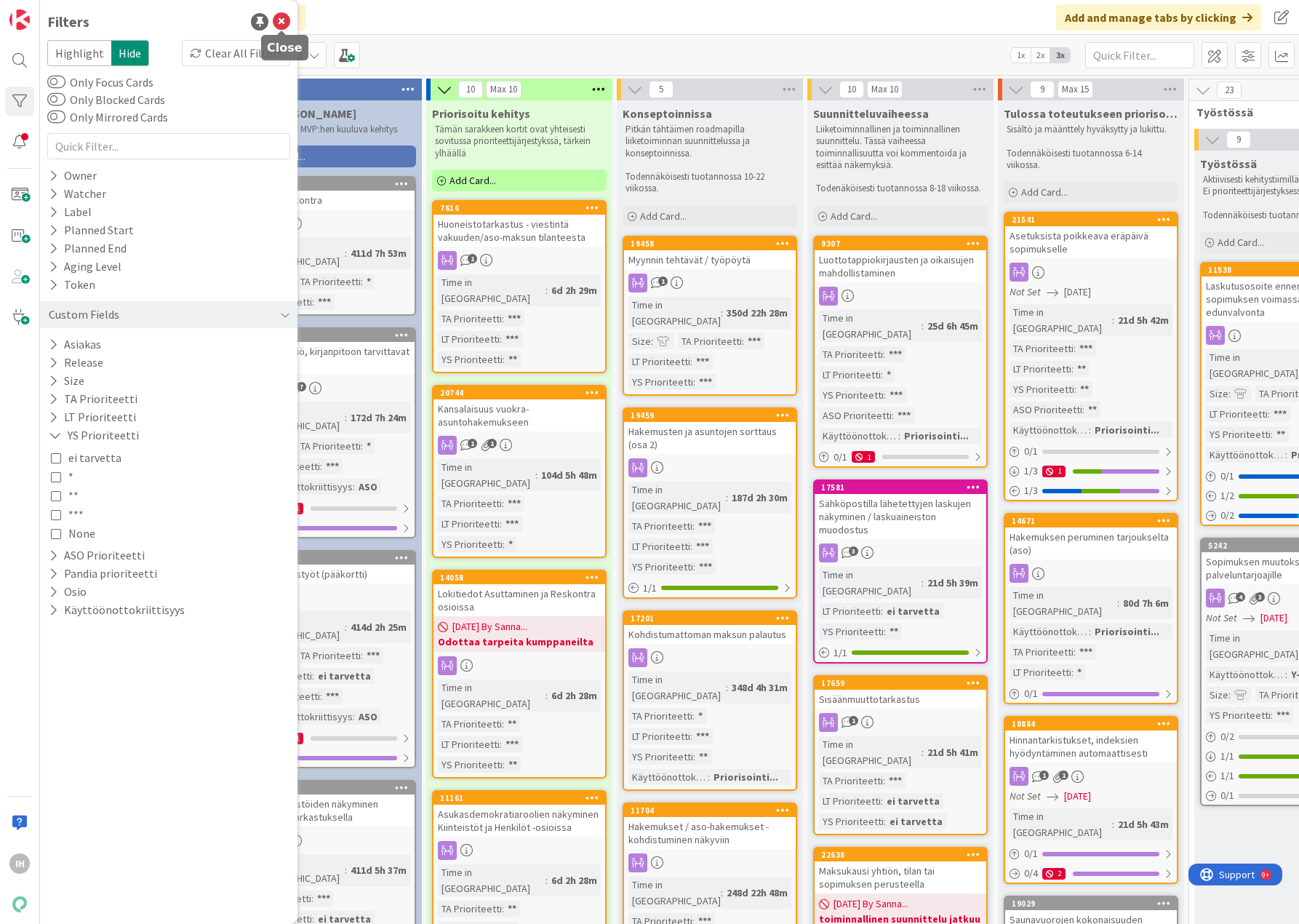
click at [282, 22] on icon at bounding box center [281, 22] width 17 height 17
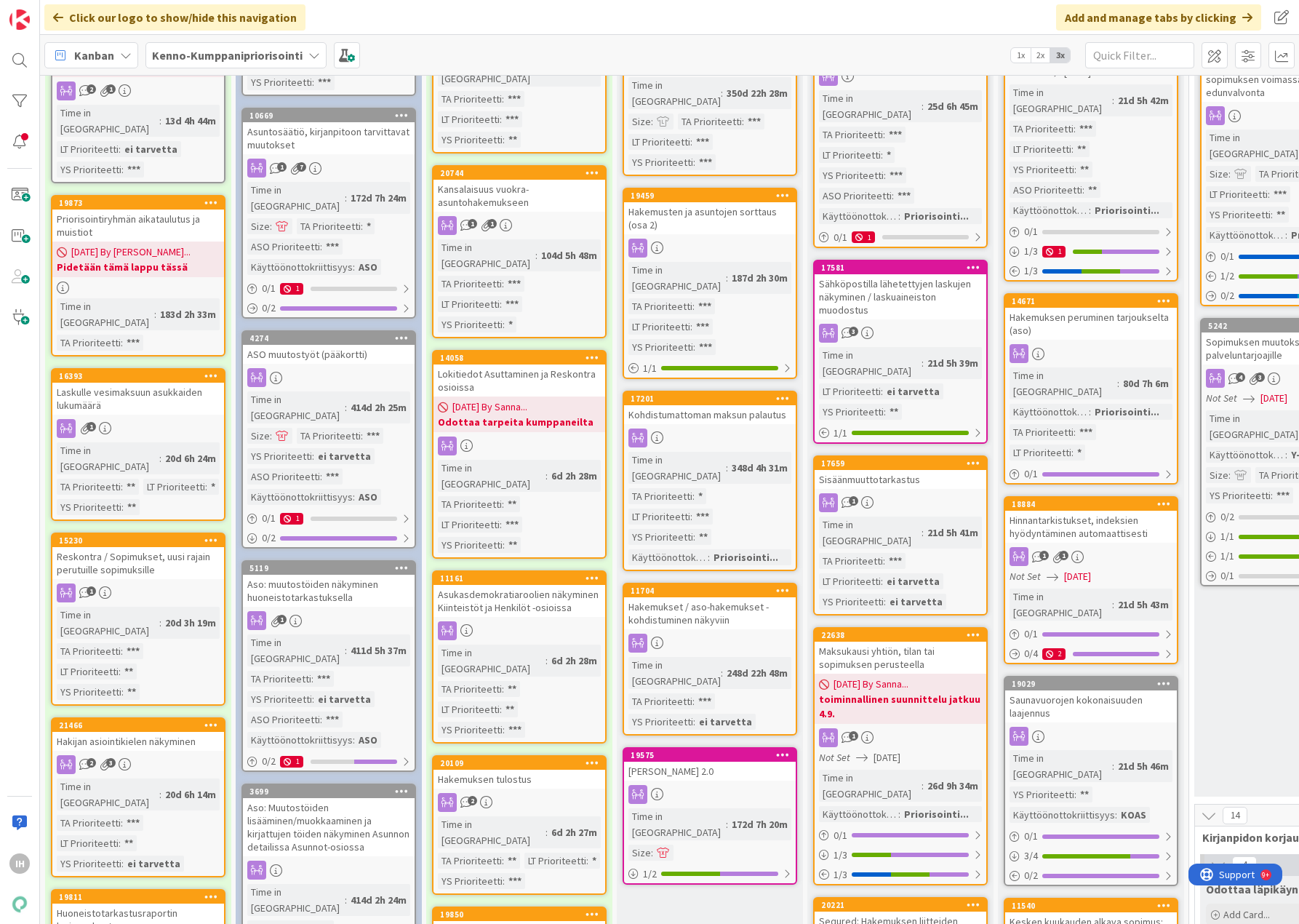
scroll to position [219, 0]
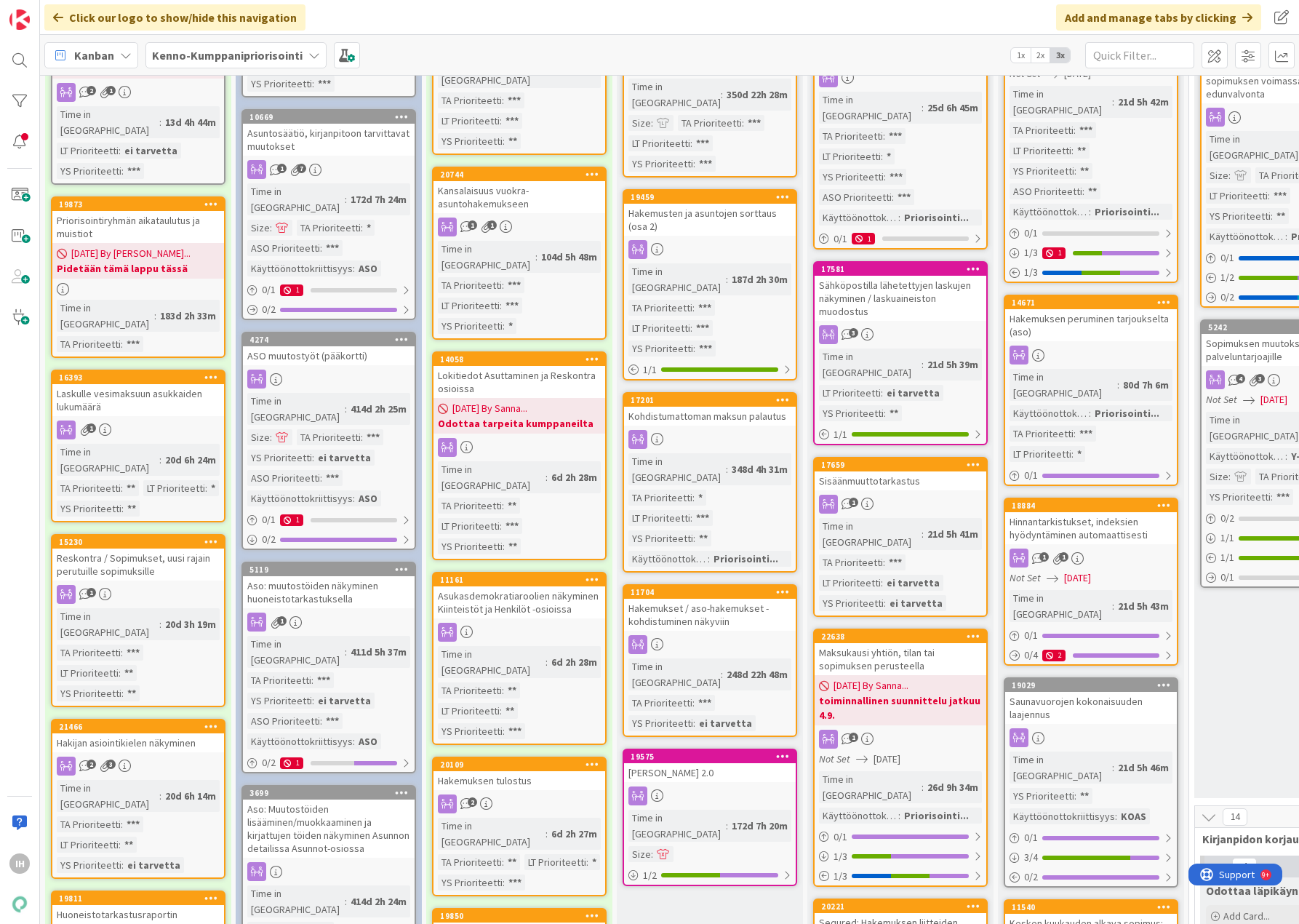
click at [526, 366] on div "Lokitiedot Asuttaminen ja Reskontra osioissa" at bounding box center [519, 382] width 172 height 32
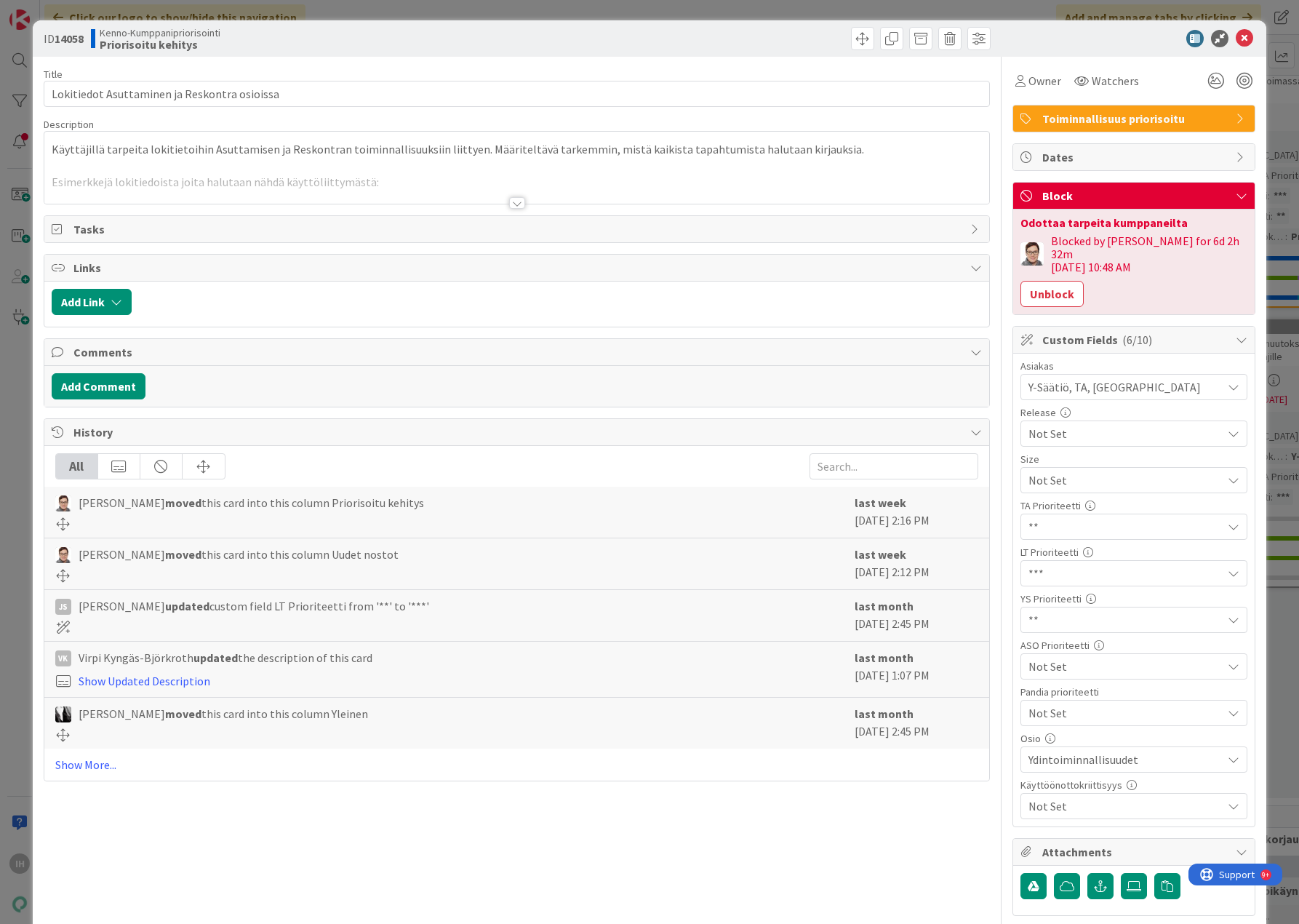
drag, startPoint x: 511, startPoint y: 200, endPoint x: 504, endPoint y: 208, distance: 10.6
click at [511, 200] on div at bounding box center [517, 202] width 16 height 12
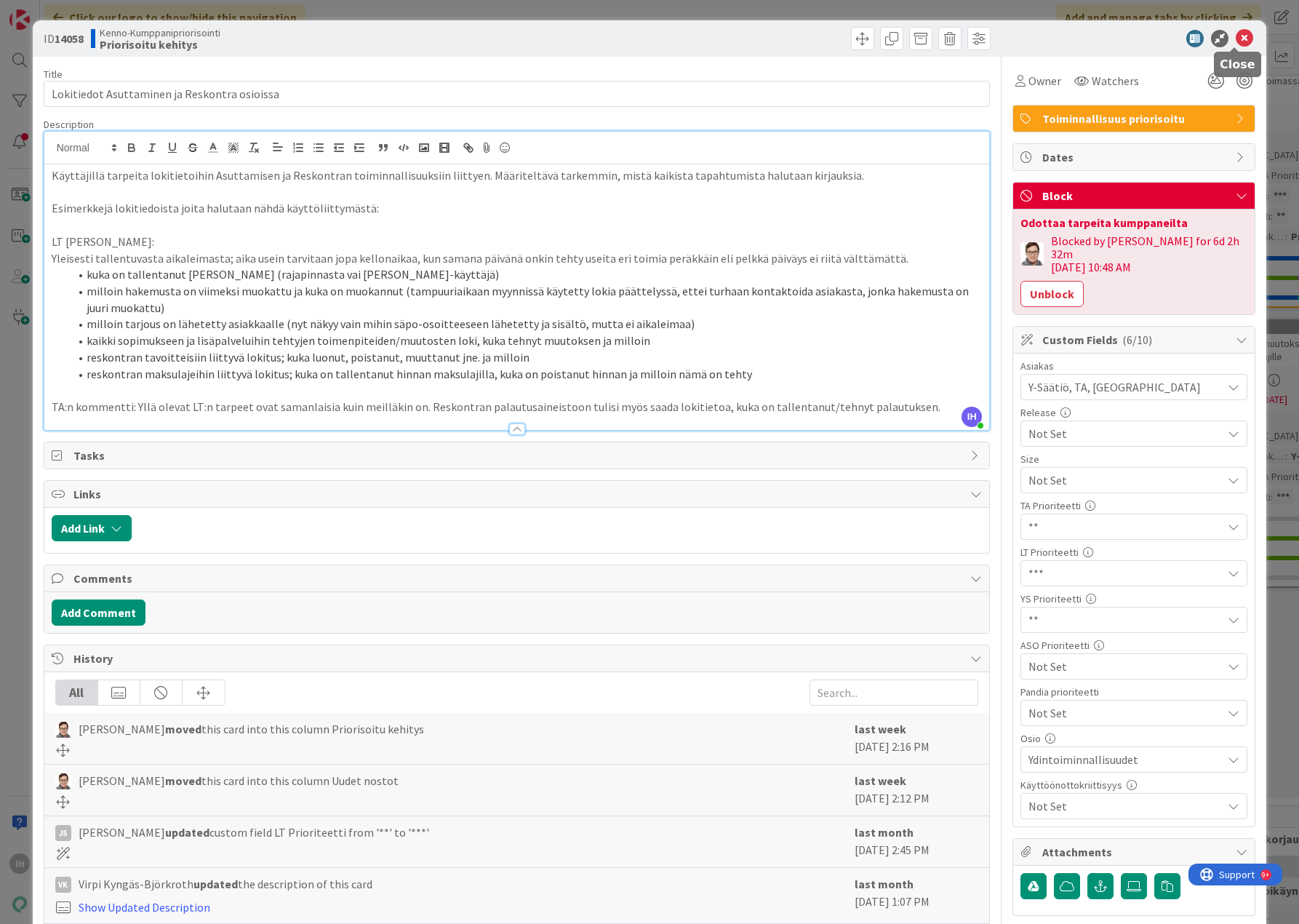
click at [1238, 40] on icon at bounding box center [1244, 38] width 17 height 17
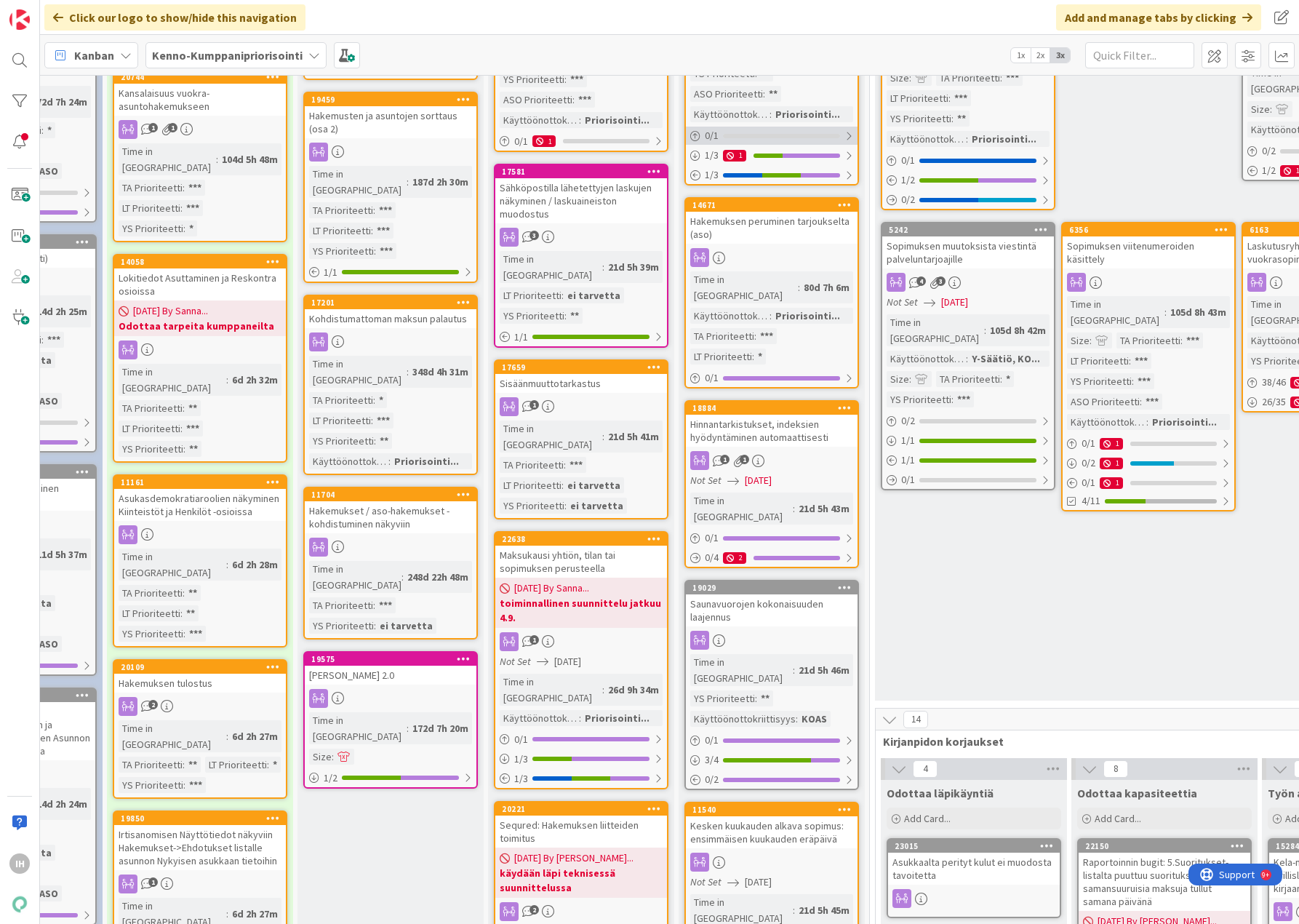
scroll to position [509, 319]
